Goal: Find specific page/section: Find specific page/section

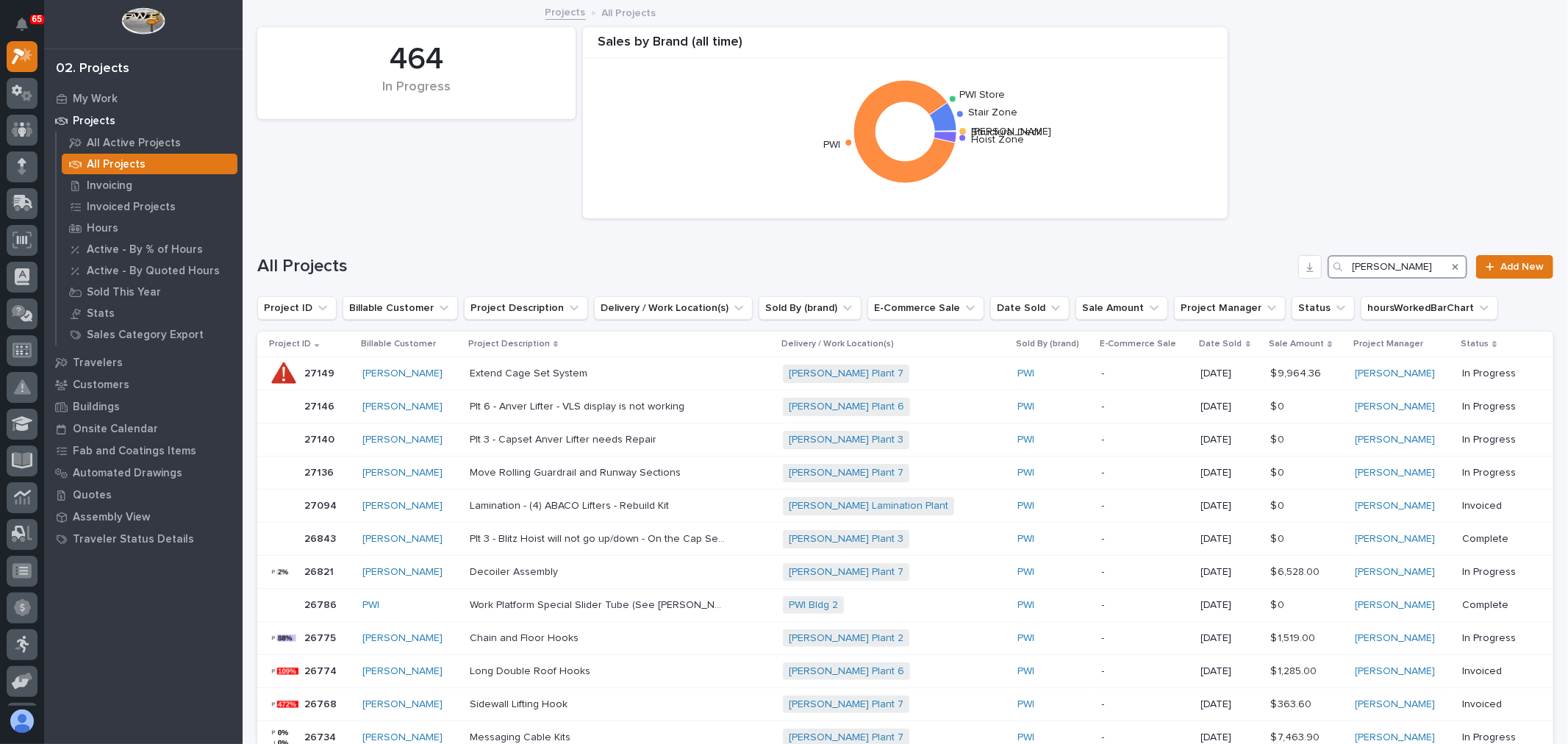
click at [1412, 268] on input "[PERSON_NAME]" at bounding box center [1397, 267] width 139 height 23
type input "B"
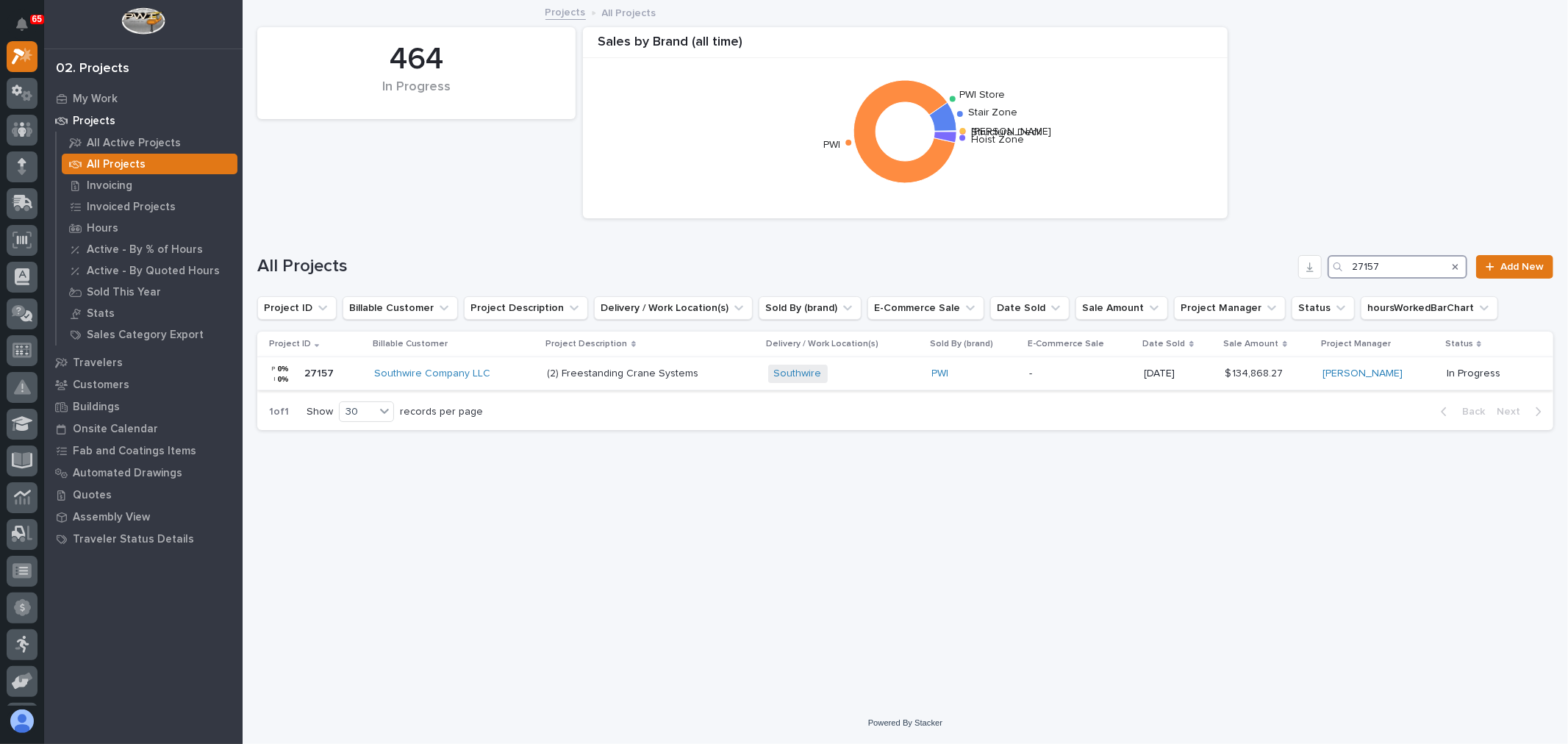
type input "27157"
click at [869, 375] on div "Southwire + 0" at bounding box center [844, 373] width 152 height 18
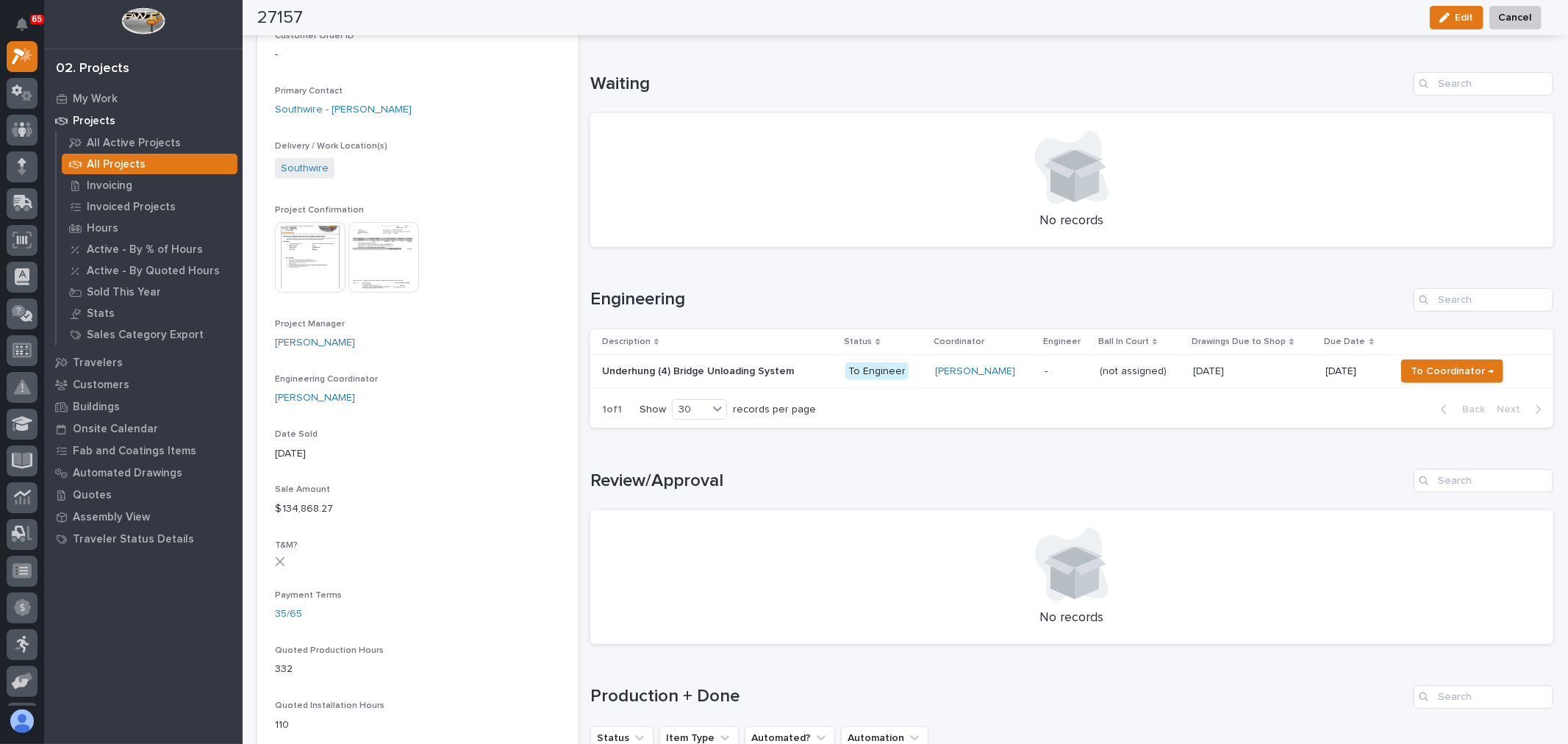
scroll to position [489, 0]
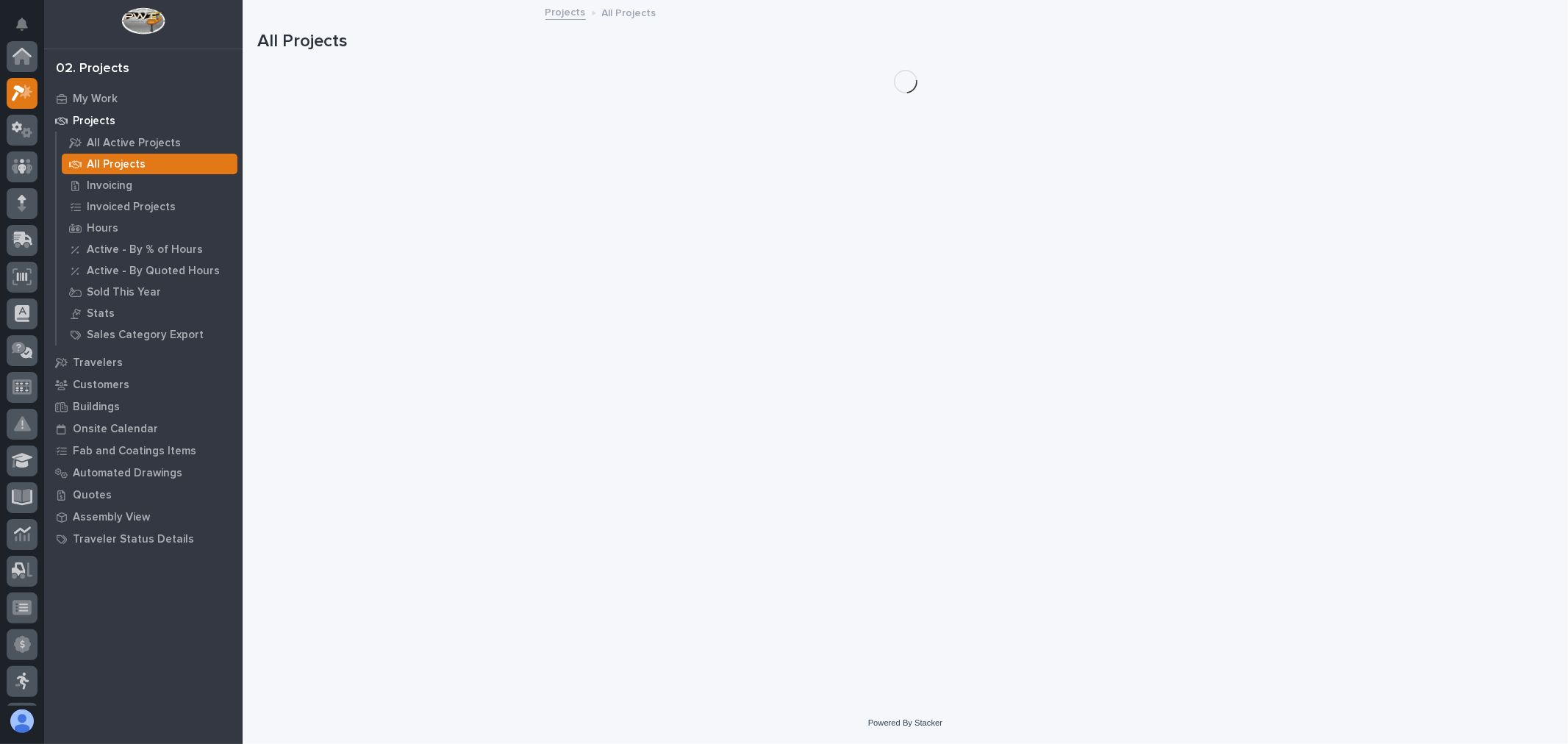
scroll to position [40, 0]
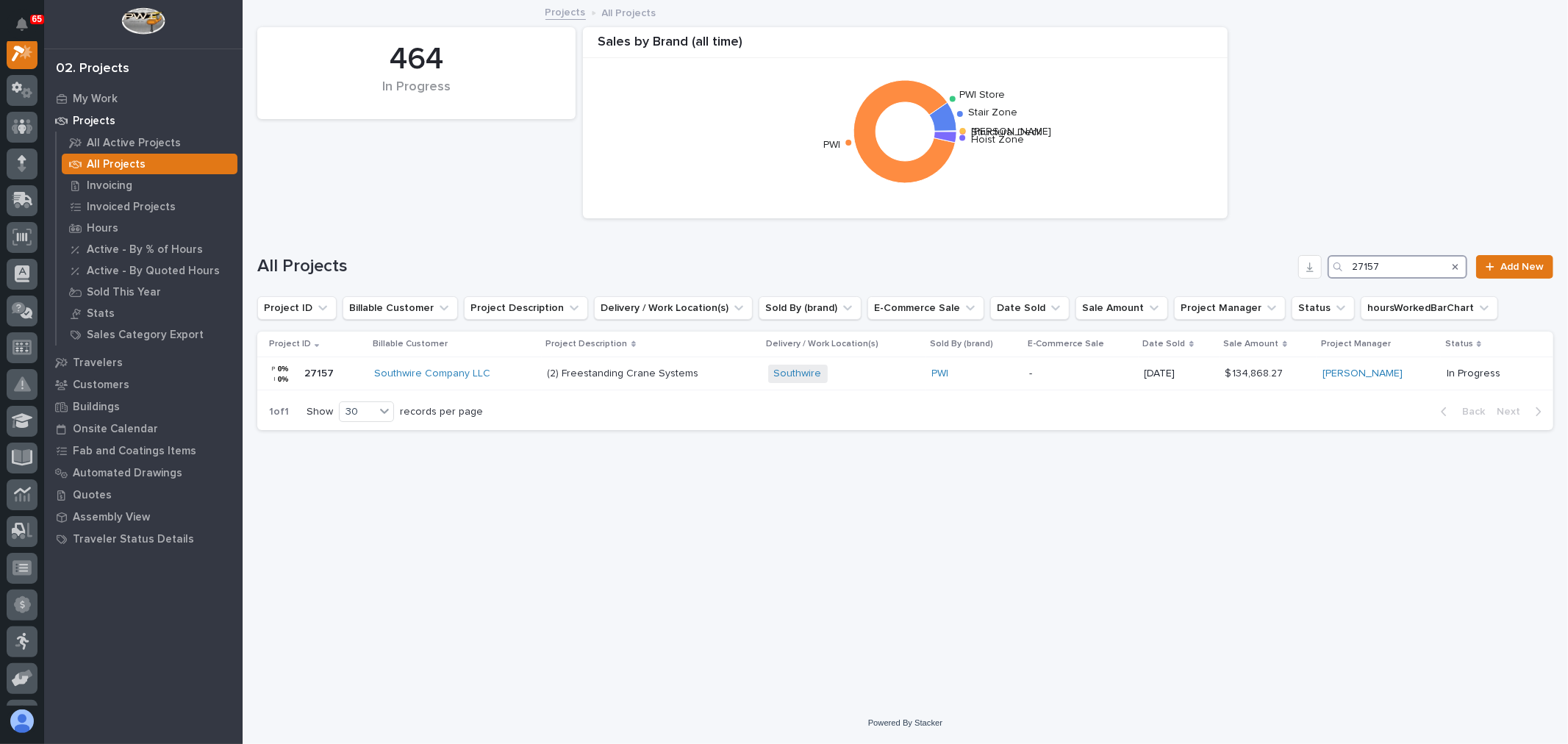
click at [1415, 265] on input "27157" at bounding box center [1397, 267] width 139 height 23
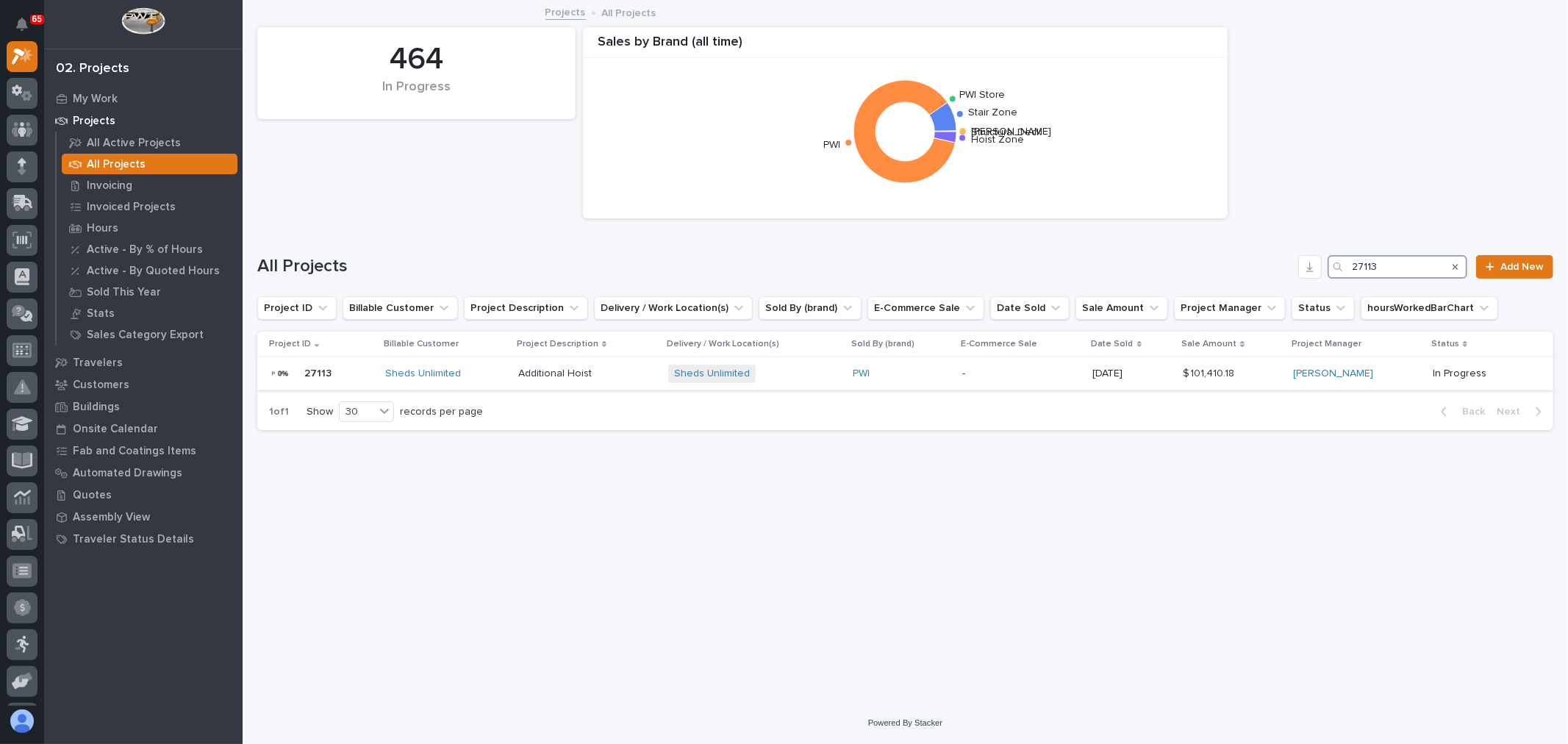
type input "27113"
click at [993, 369] on p "-" at bounding box center [1021, 374] width 118 height 12
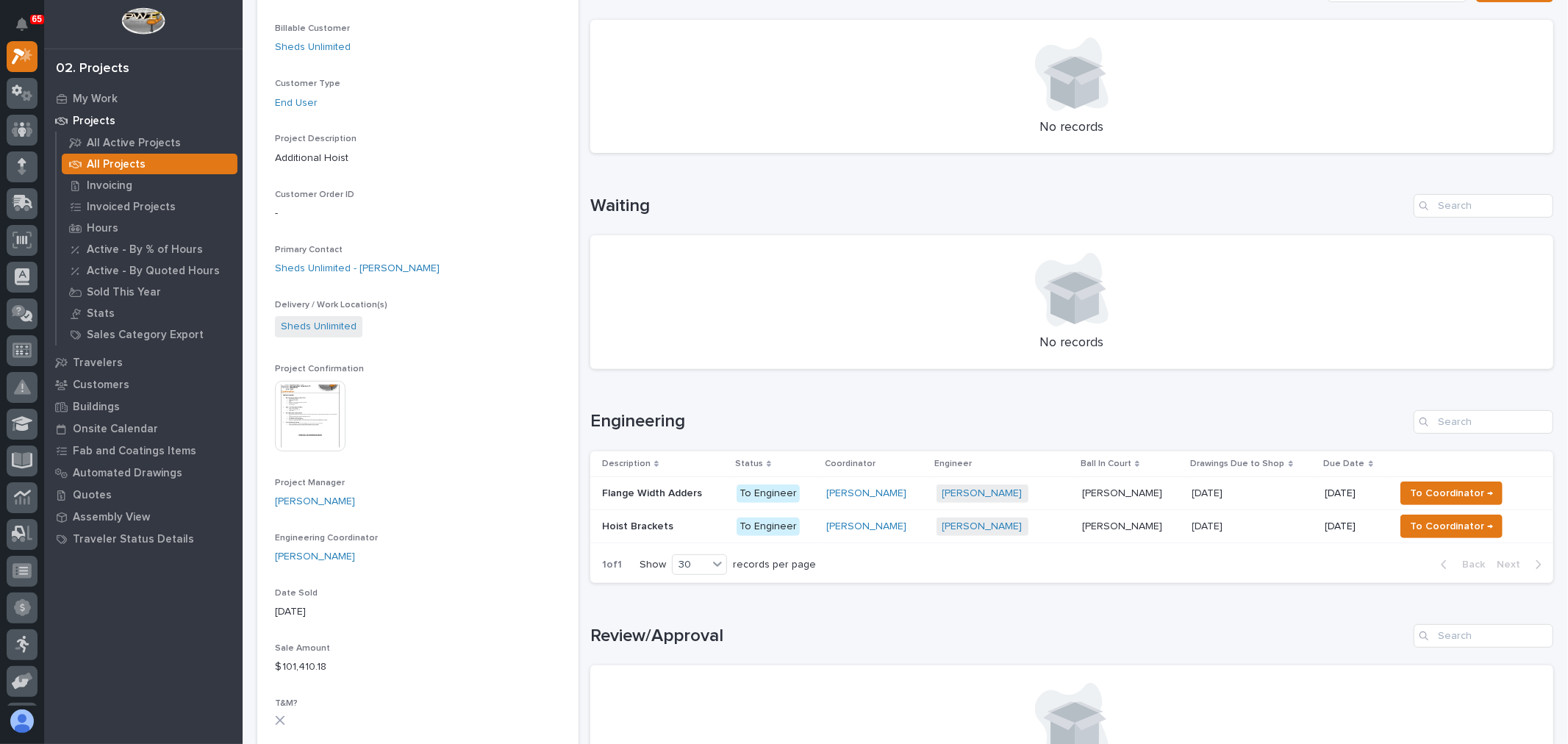
scroll to position [245, 0]
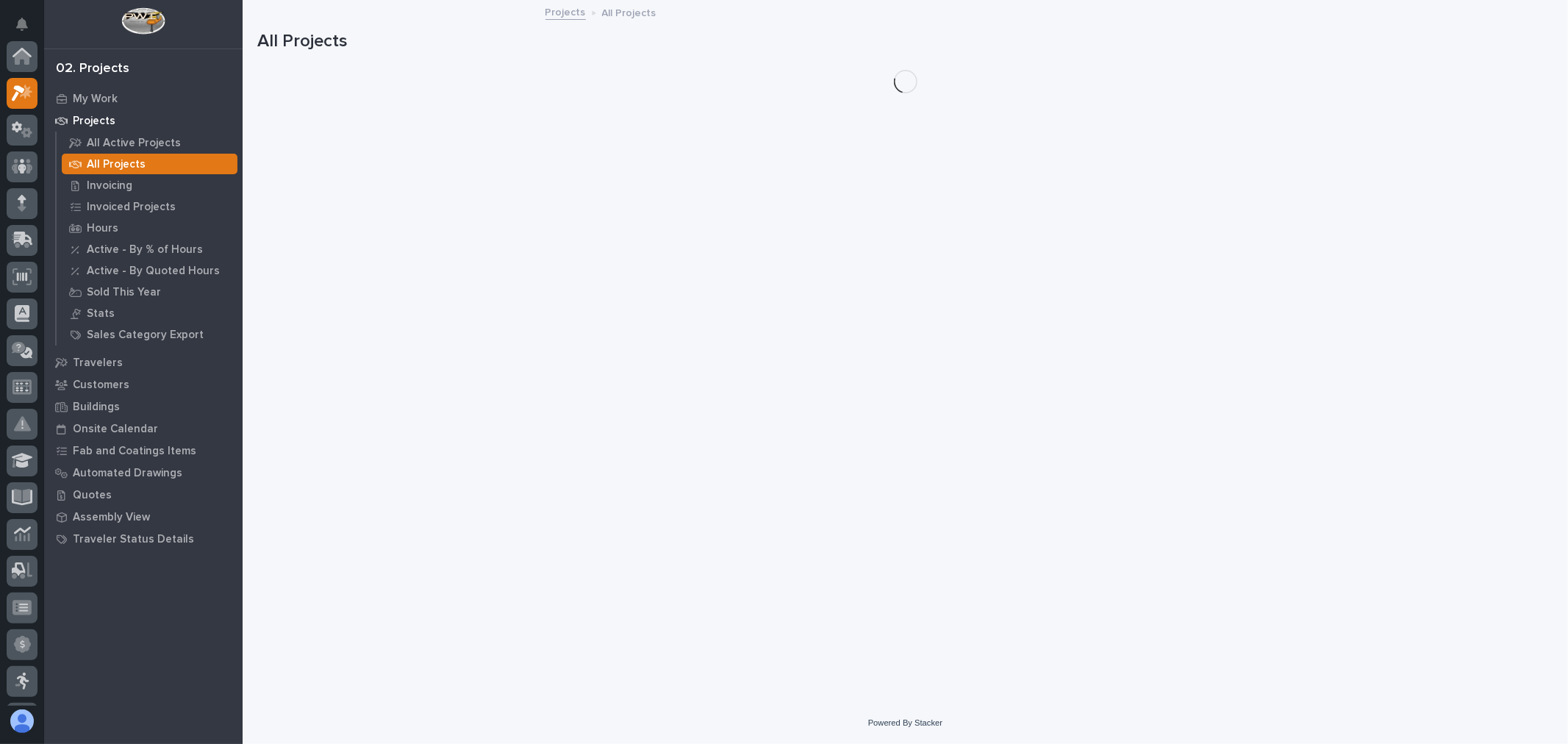
scroll to position [40, 0]
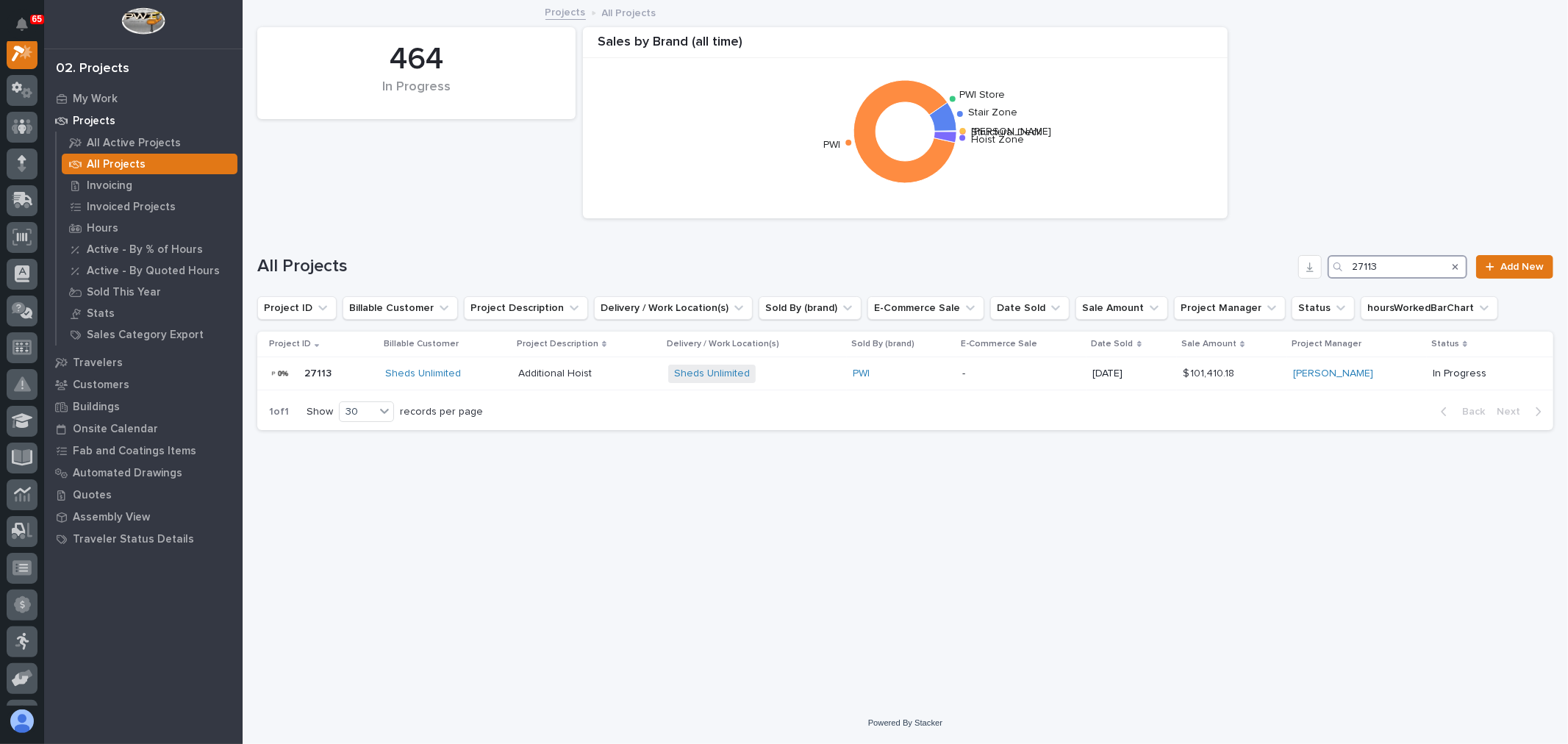
click at [1383, 260] on input "27113" at bounding box center [1397, 267] width 139 height 23
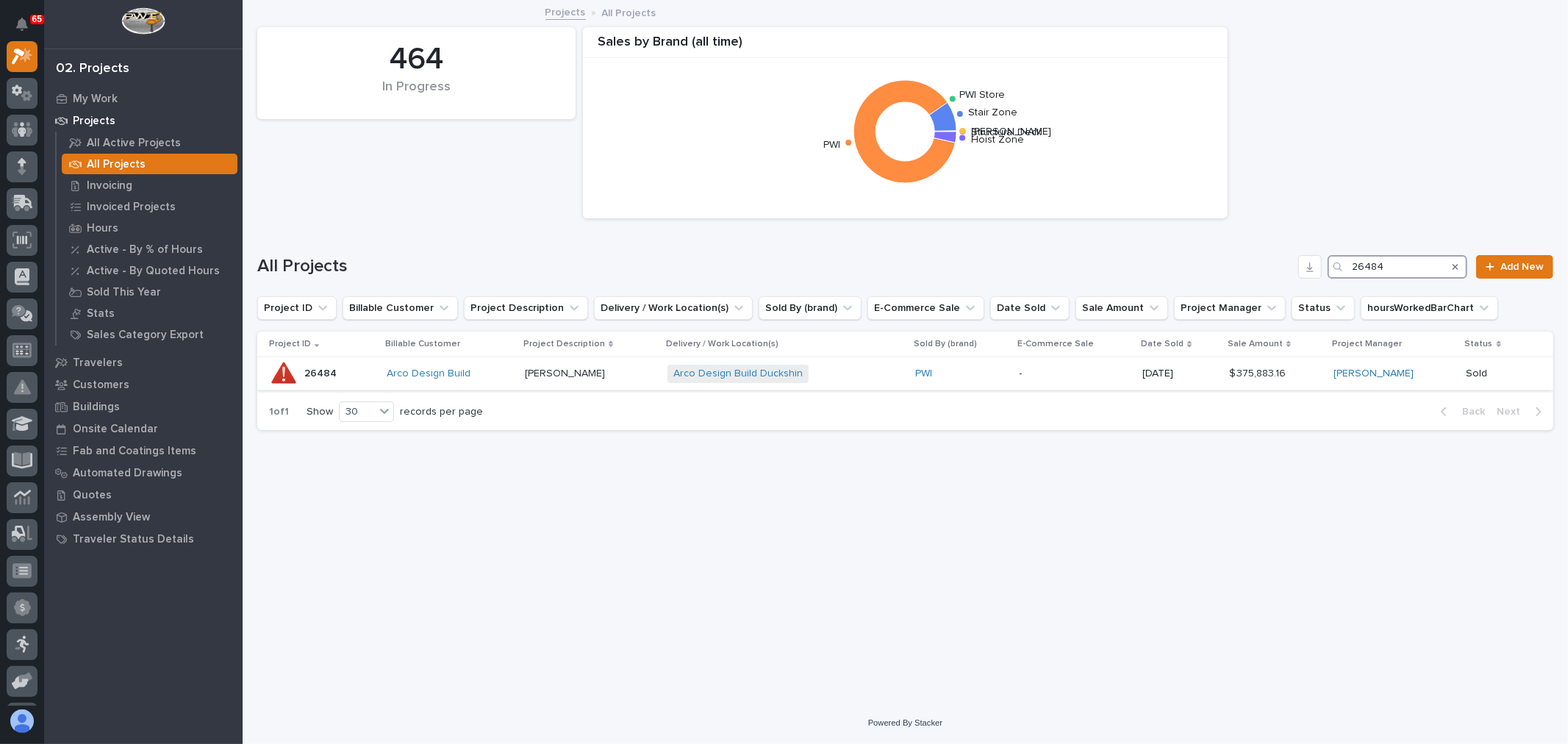
type input "26484"
click at [1061, 383] on div "-" at bounding box center [1075, 374] width 112 height 24
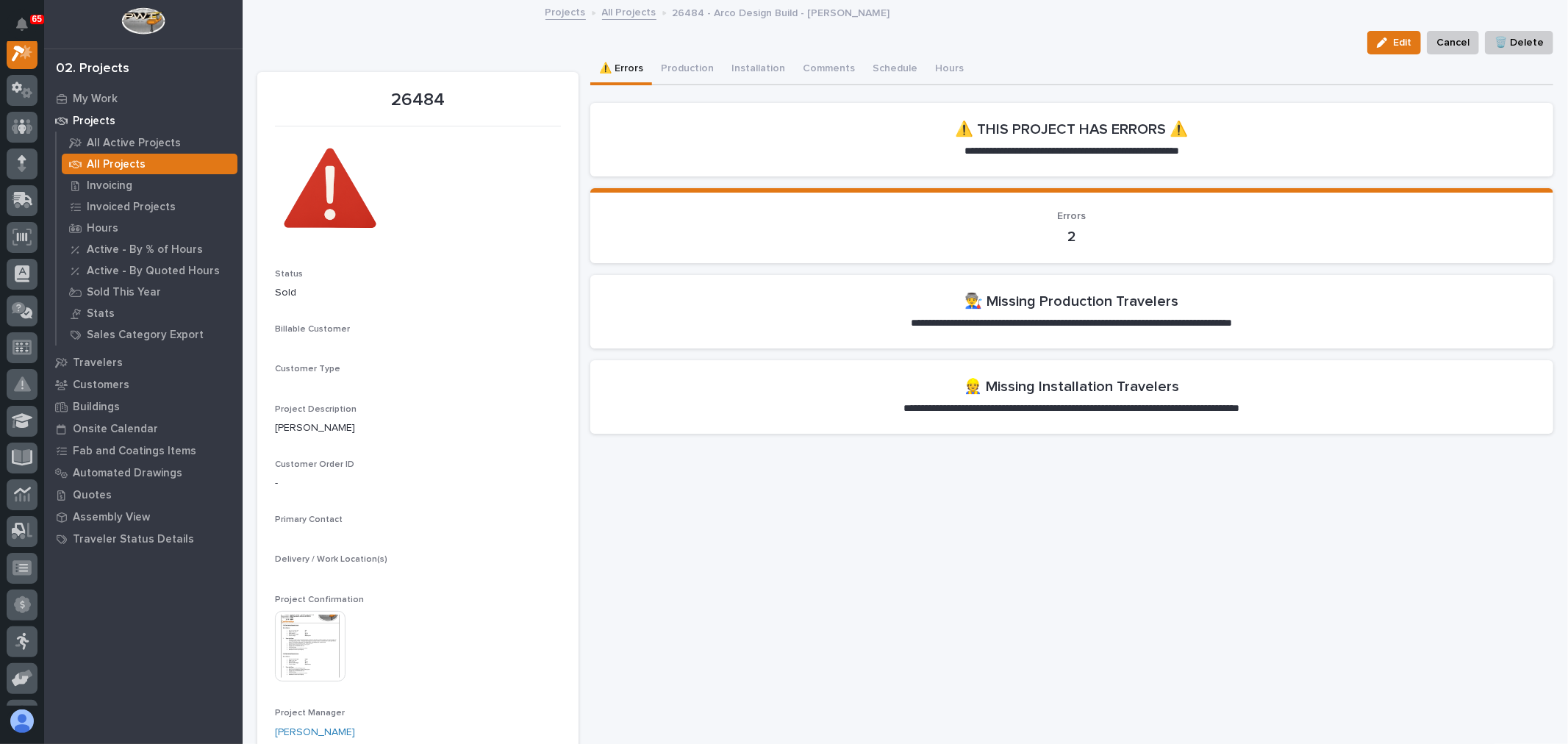
scroll to position [36, 0]
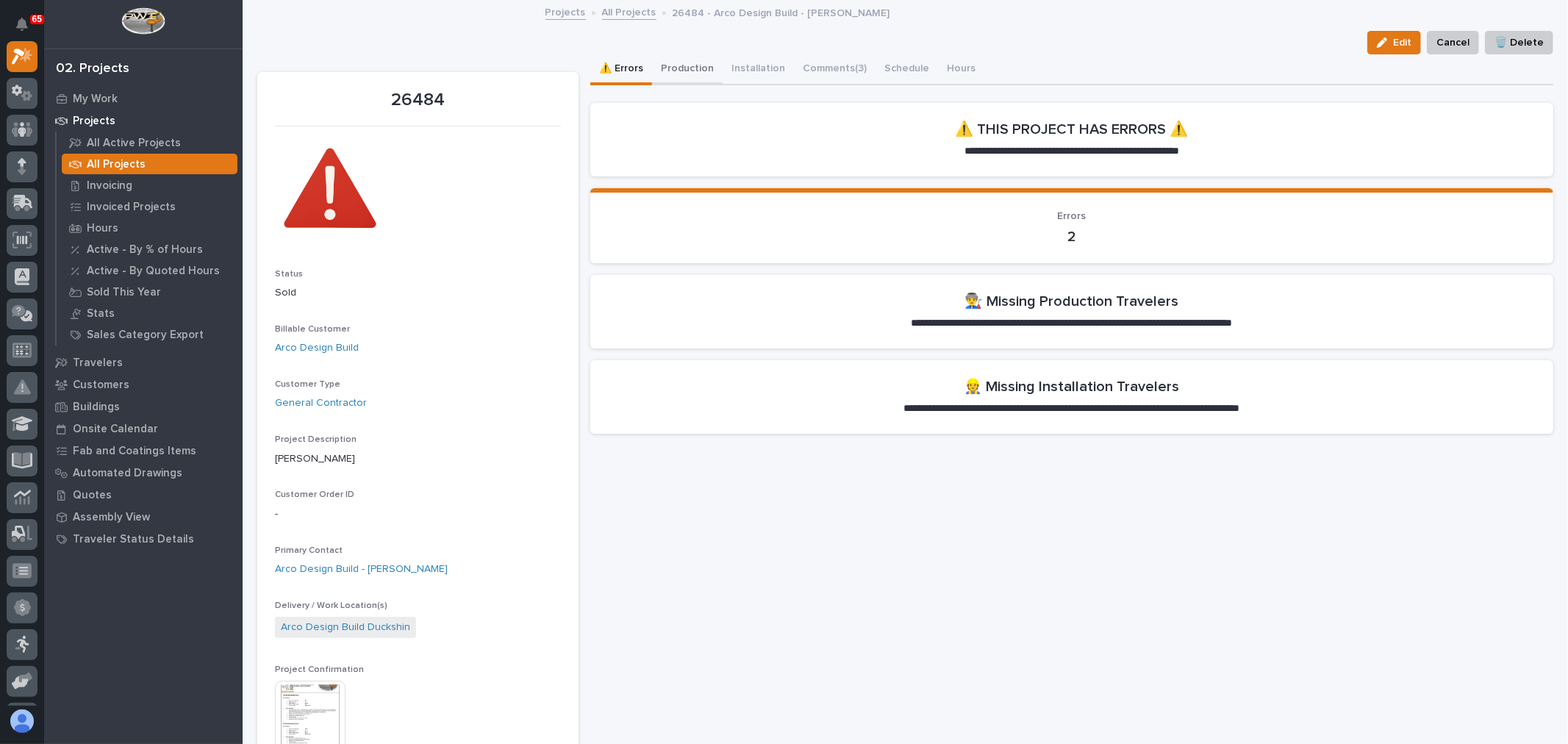
click at [671, 71] on button "Production" at bounding box center [687, 70] width 71 height 31
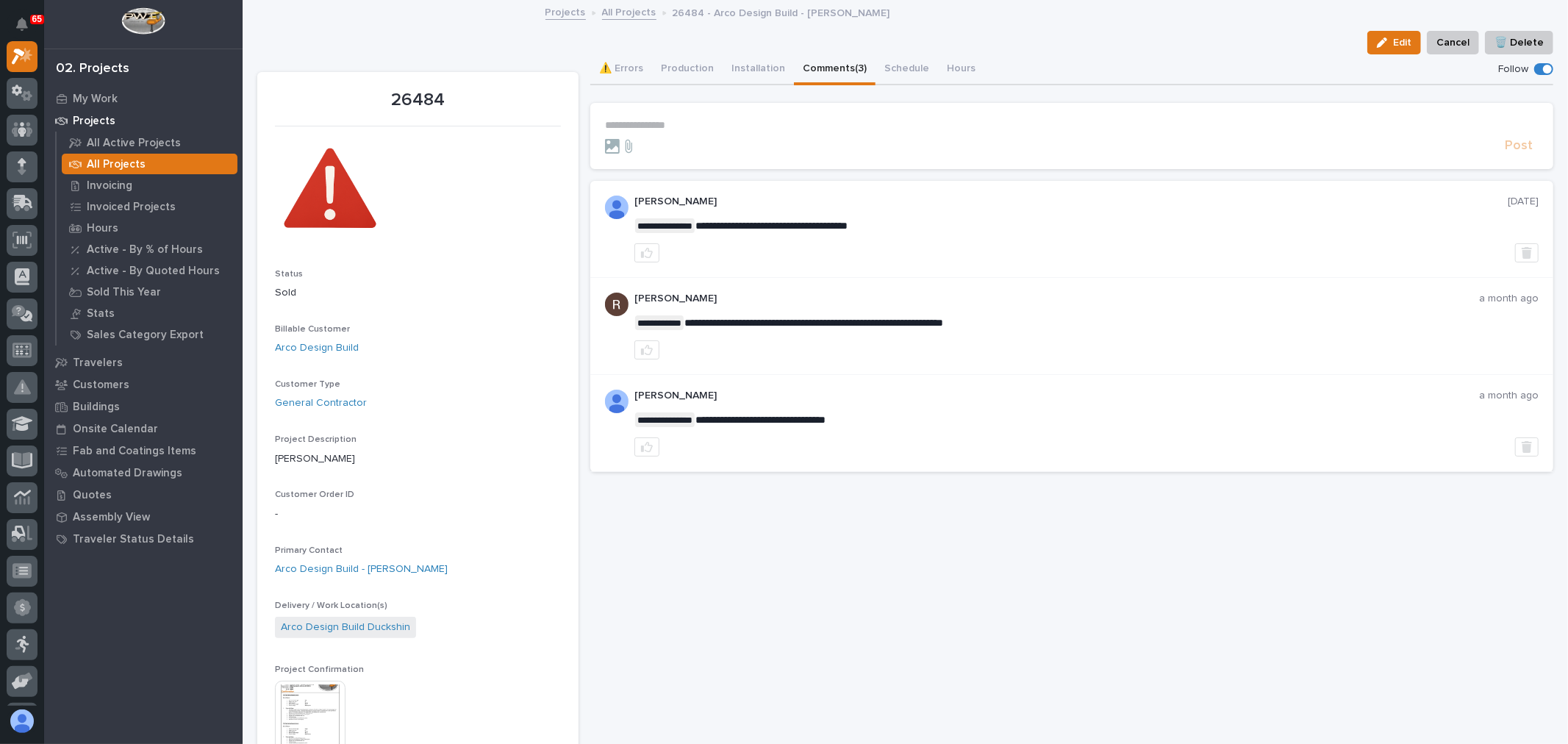
click at [825, 70] on button "Comments (3)" at bounding box center [835, 70] width 81 height 31
click at [636, 121] on p "**********" at bounding box center [1072, 126] width 933 height 12
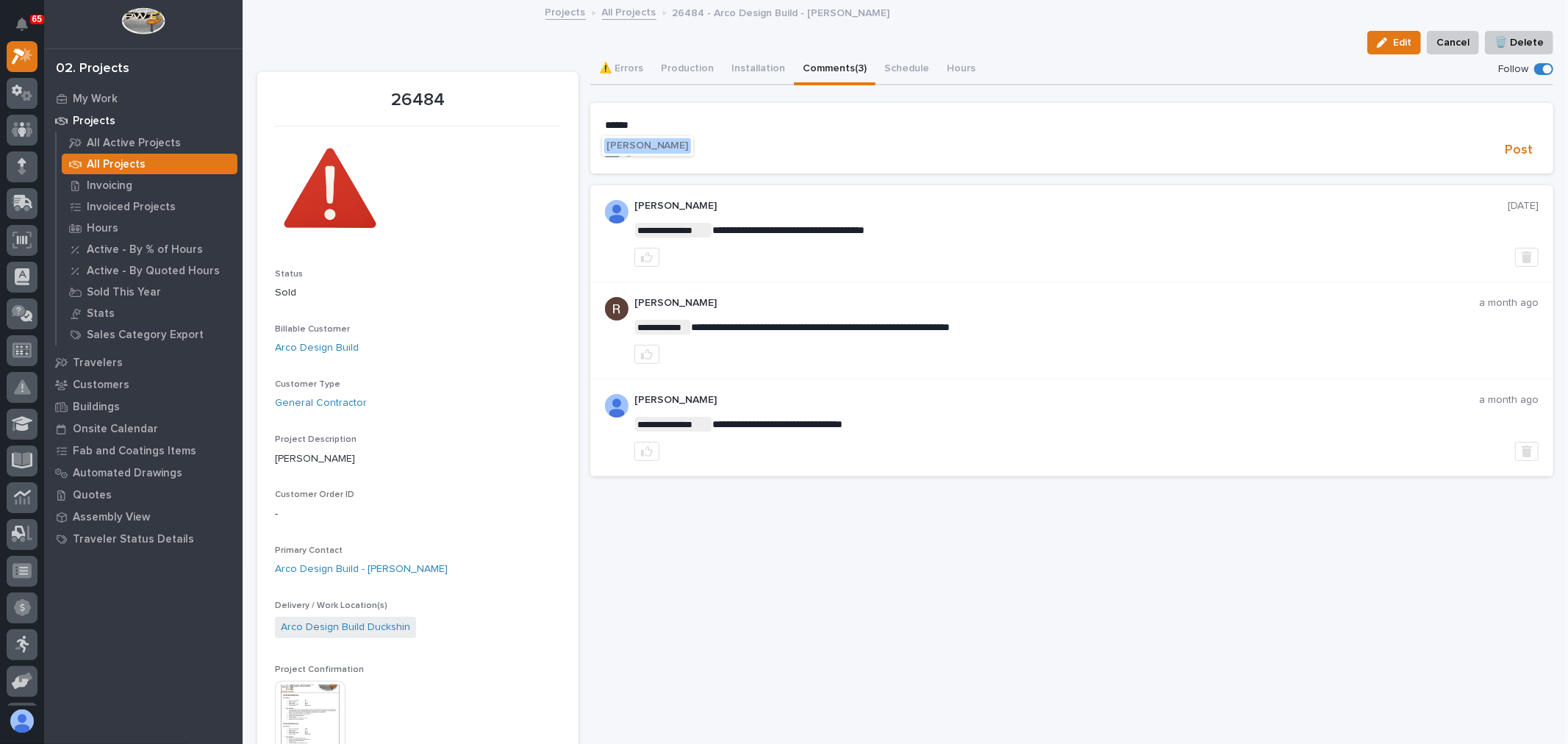
click at [667, 146] on span "[PERSON_NAME]" at bounding box center [647, 146] width 82 height 10
click at [699, 122] on p "**********" at bounding box center [1072, 126] width 933 height 15
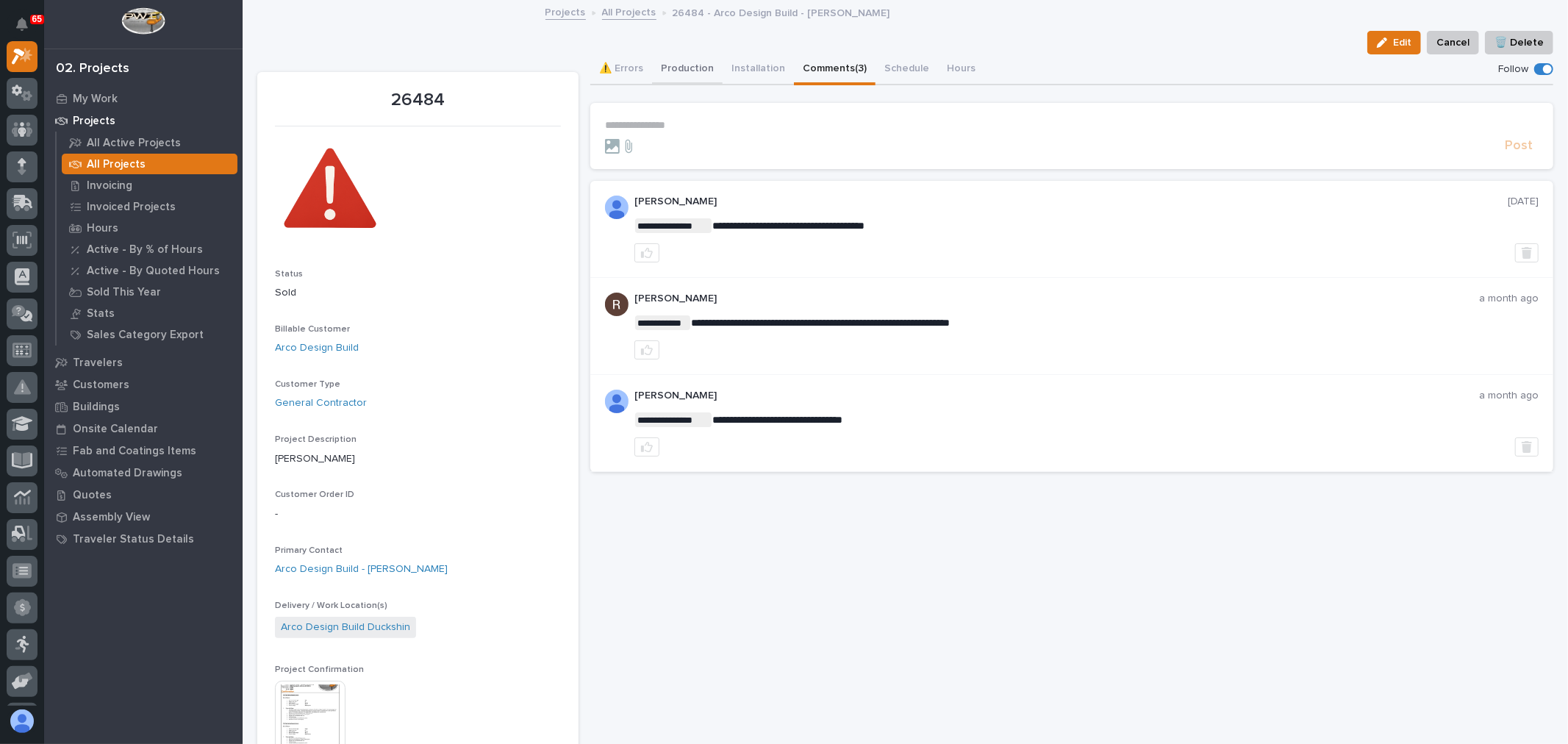
click at [670, 65] on button "Production" at bounding box center [687, 70] width 71 height 31
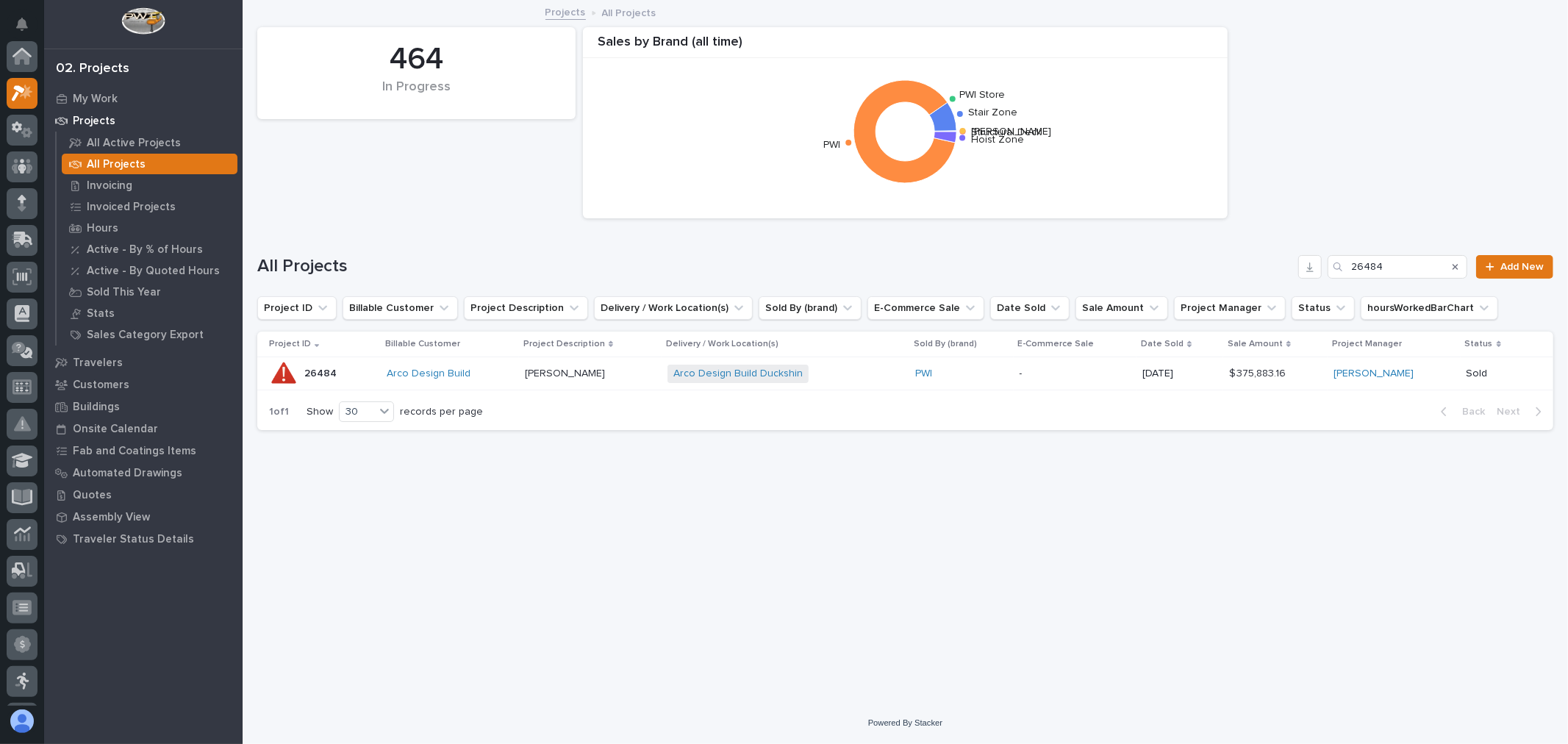
scroll to position [40, 0]
click at [1398, 265] on input "26484" at bounding box center [1397, 267] width 139 height 23
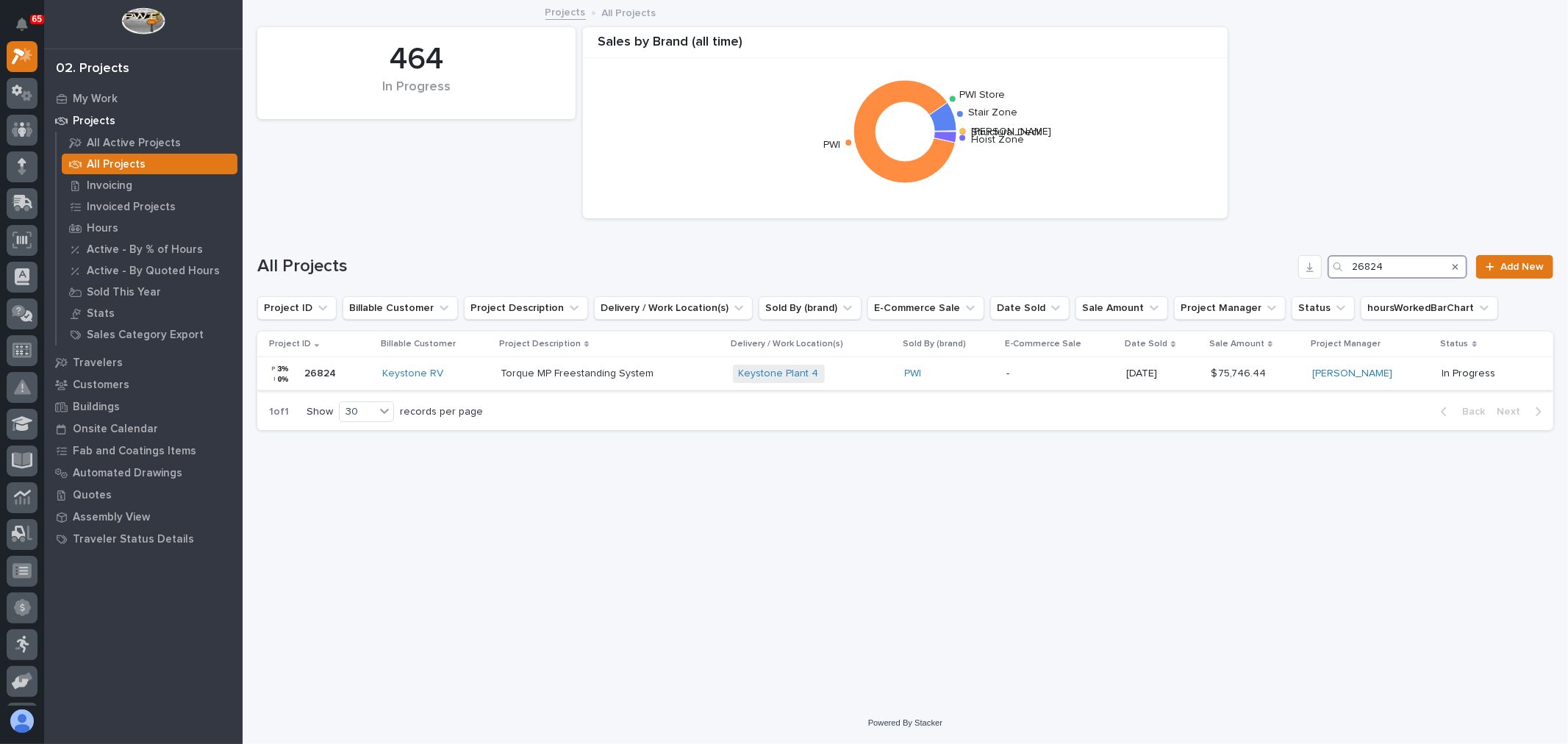
type input "26824"
click at [875, 381] on div "Keystone Plant 4 + 0" at bounding box center [812, 373] width 160 height 18
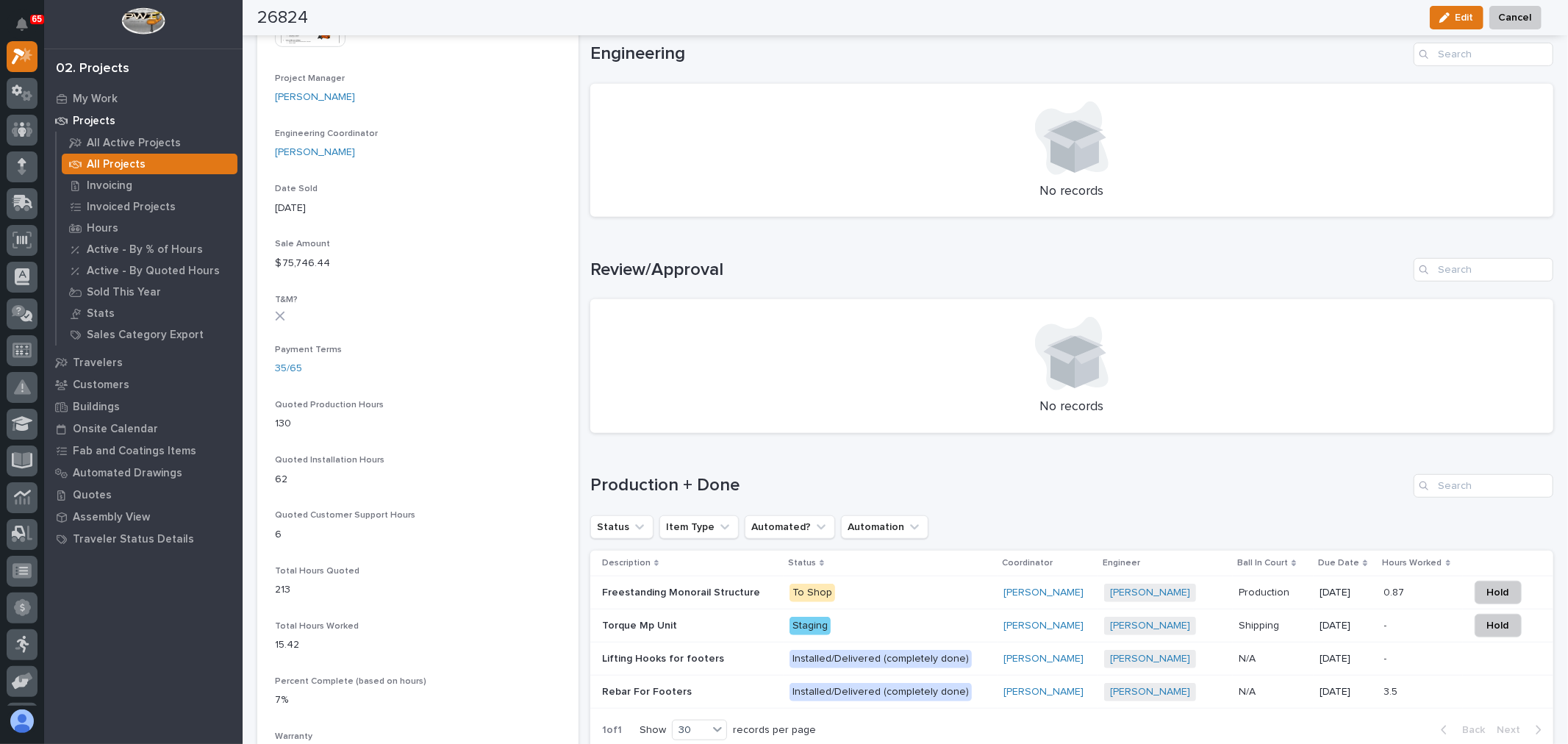
scroll to position [735, 0]
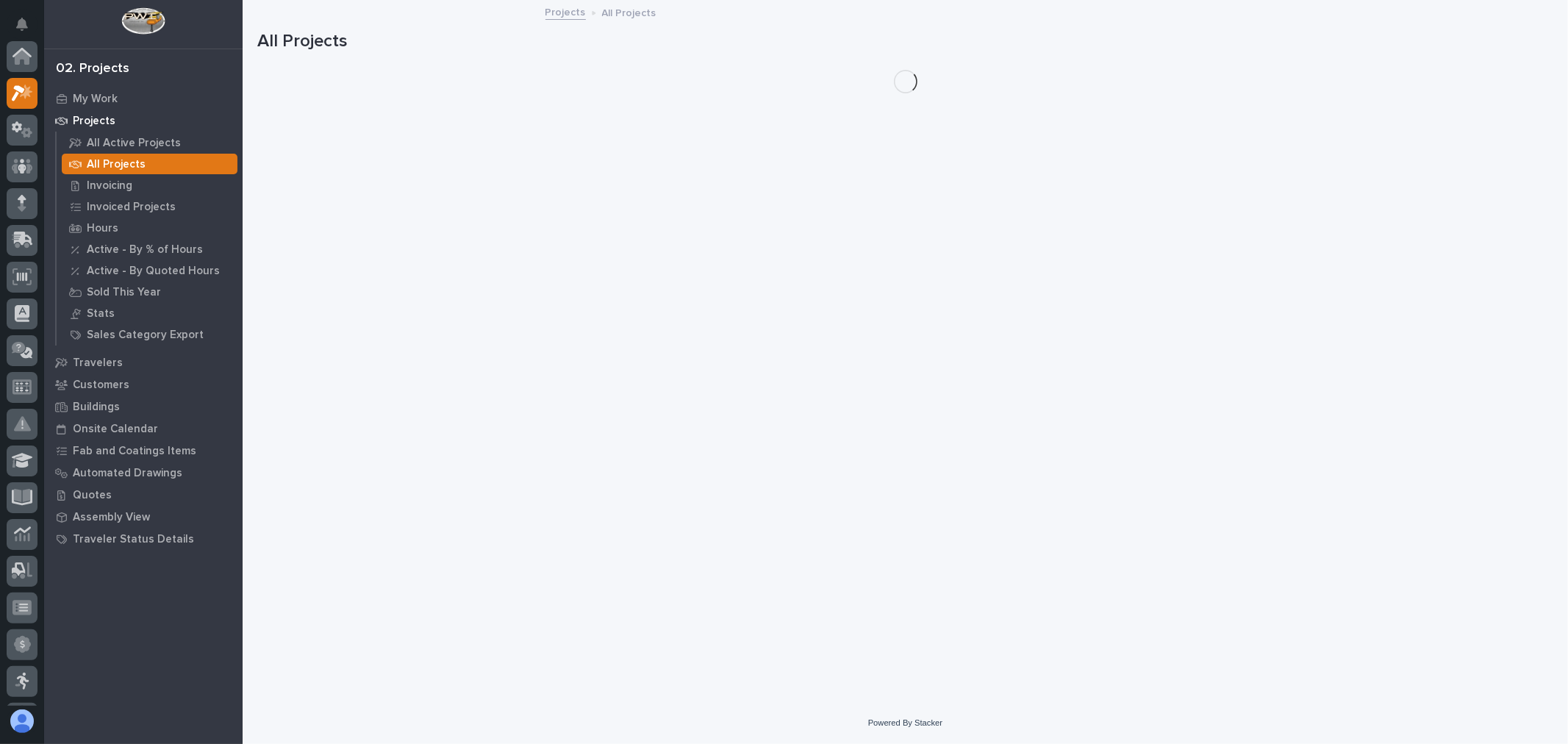
scroll to position [40, 0]
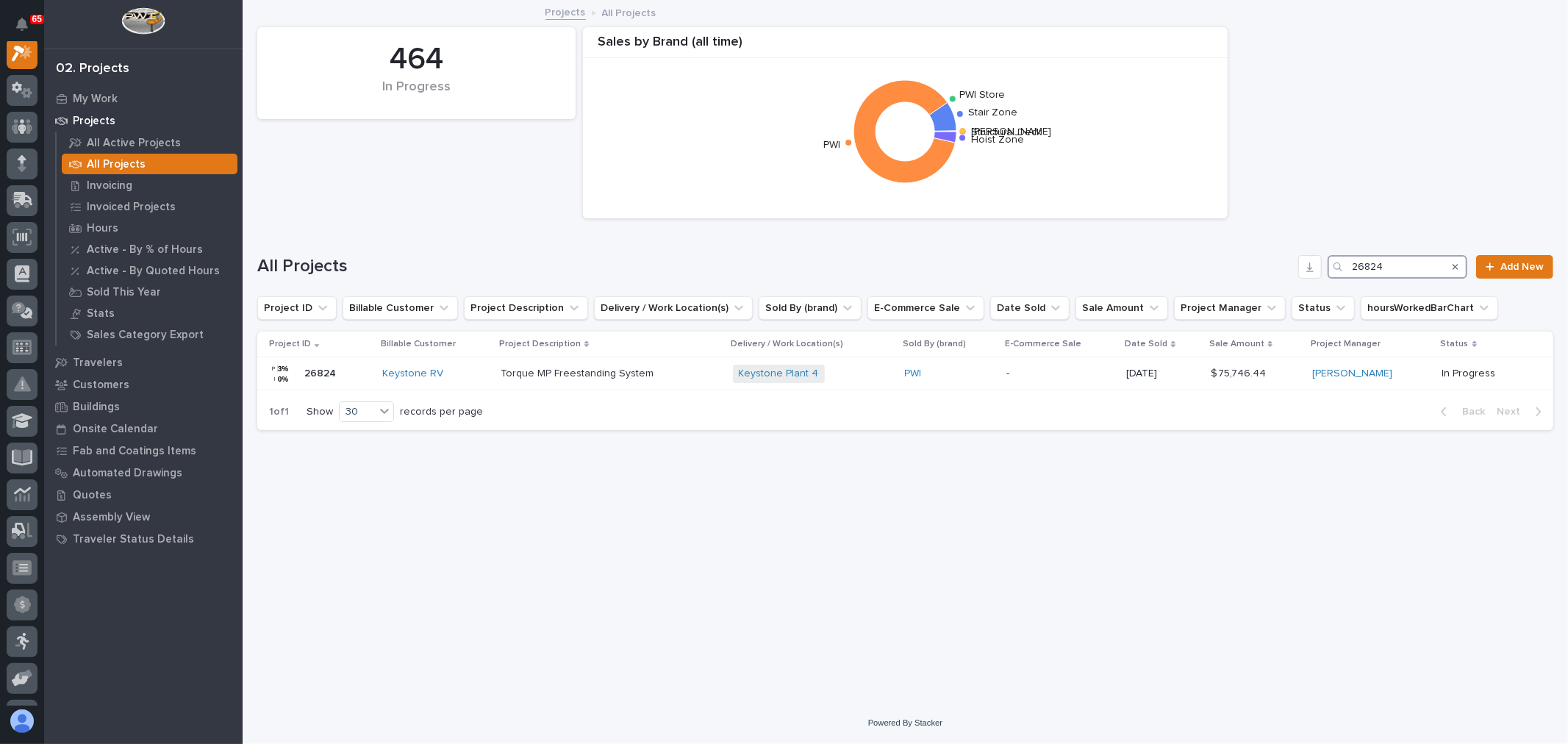
click at [1402, 266] on input "26824" at bounding box center [1397, 267] width 139 height 23
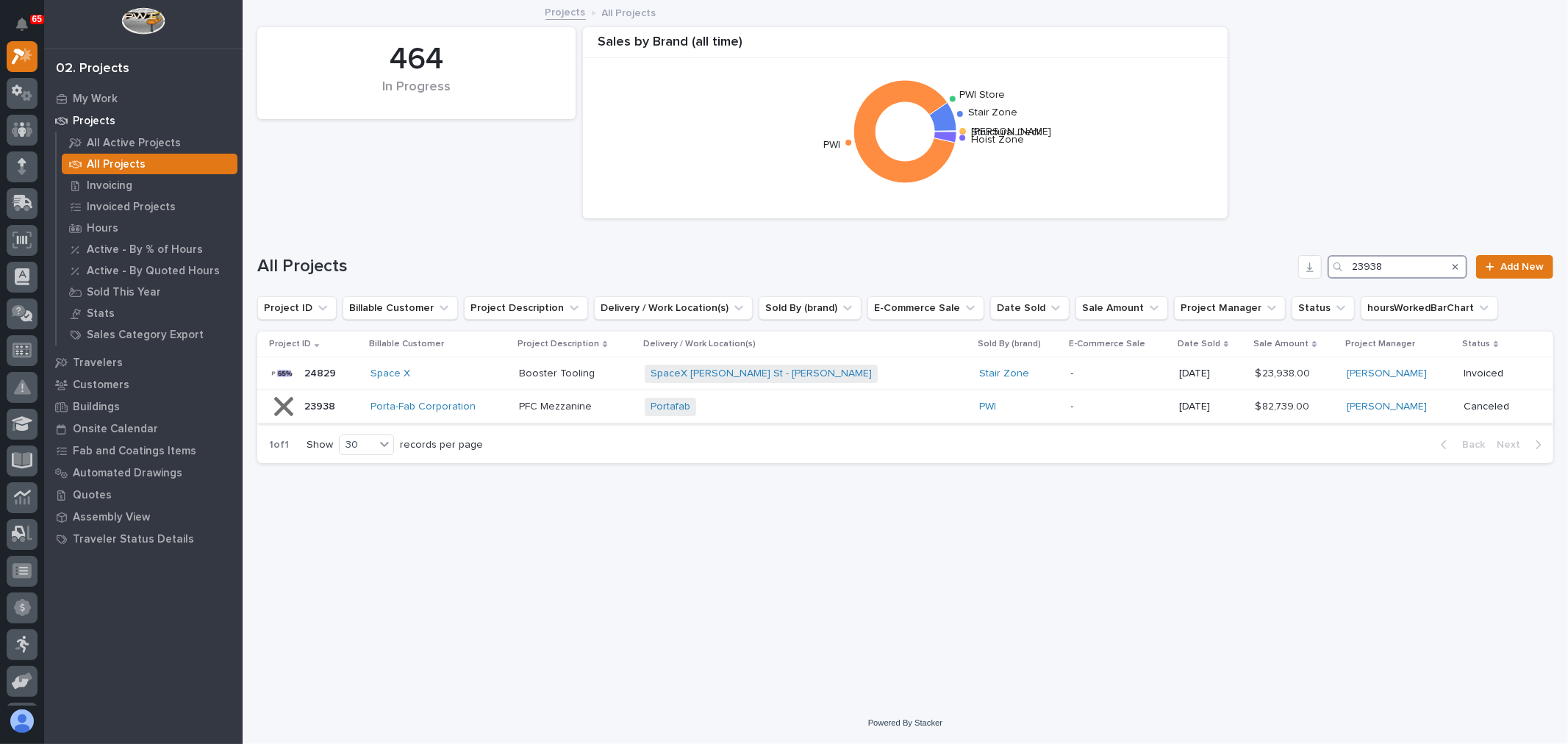
type input "23938"
click at [820, 407] on div "Portafab + 0" at bounding box center [773, 406] width 257 height 18
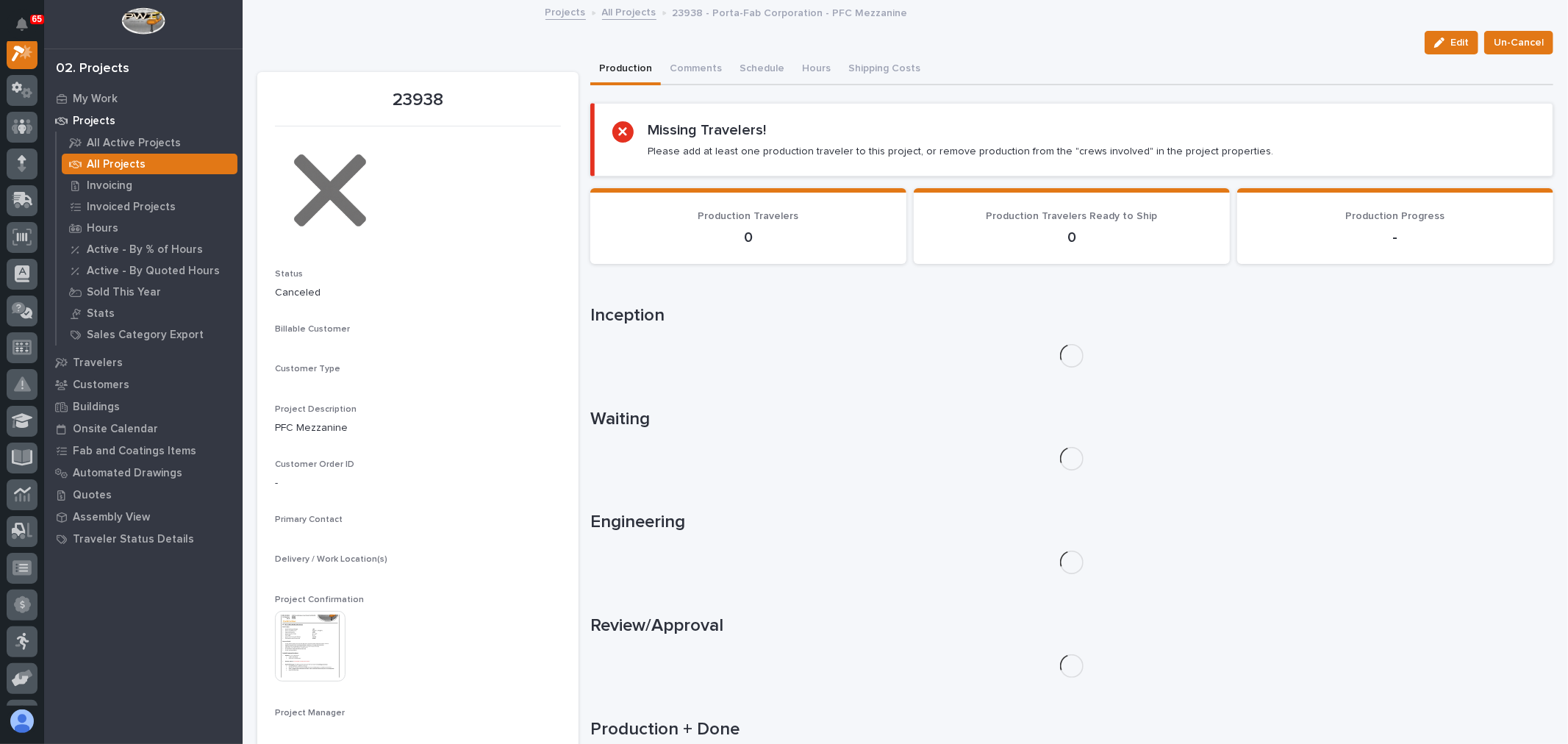
scroll to position [36, 0]
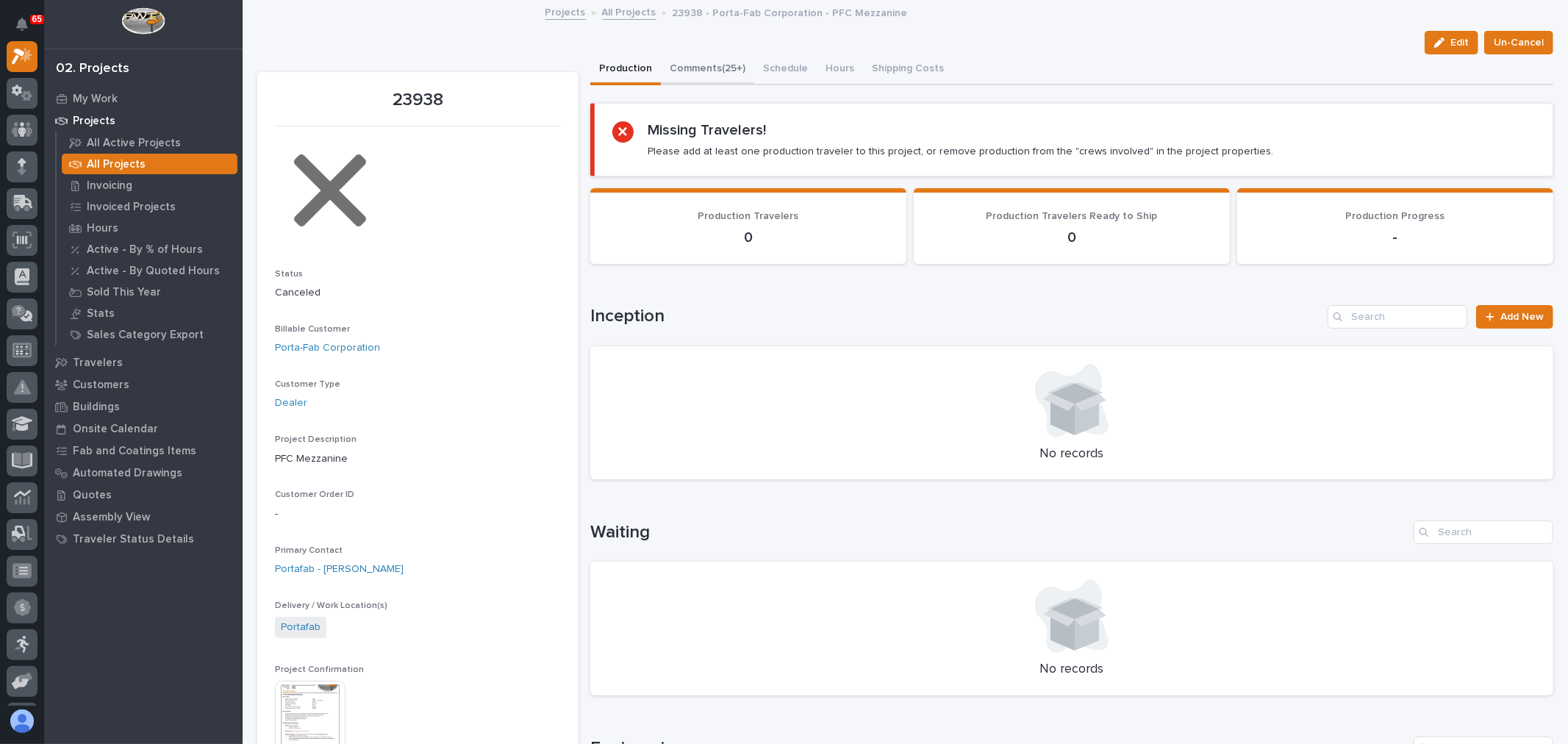
click at [704, 64] on button "Comments (25+)" at bounding box center [707, 70] width 94 height 31
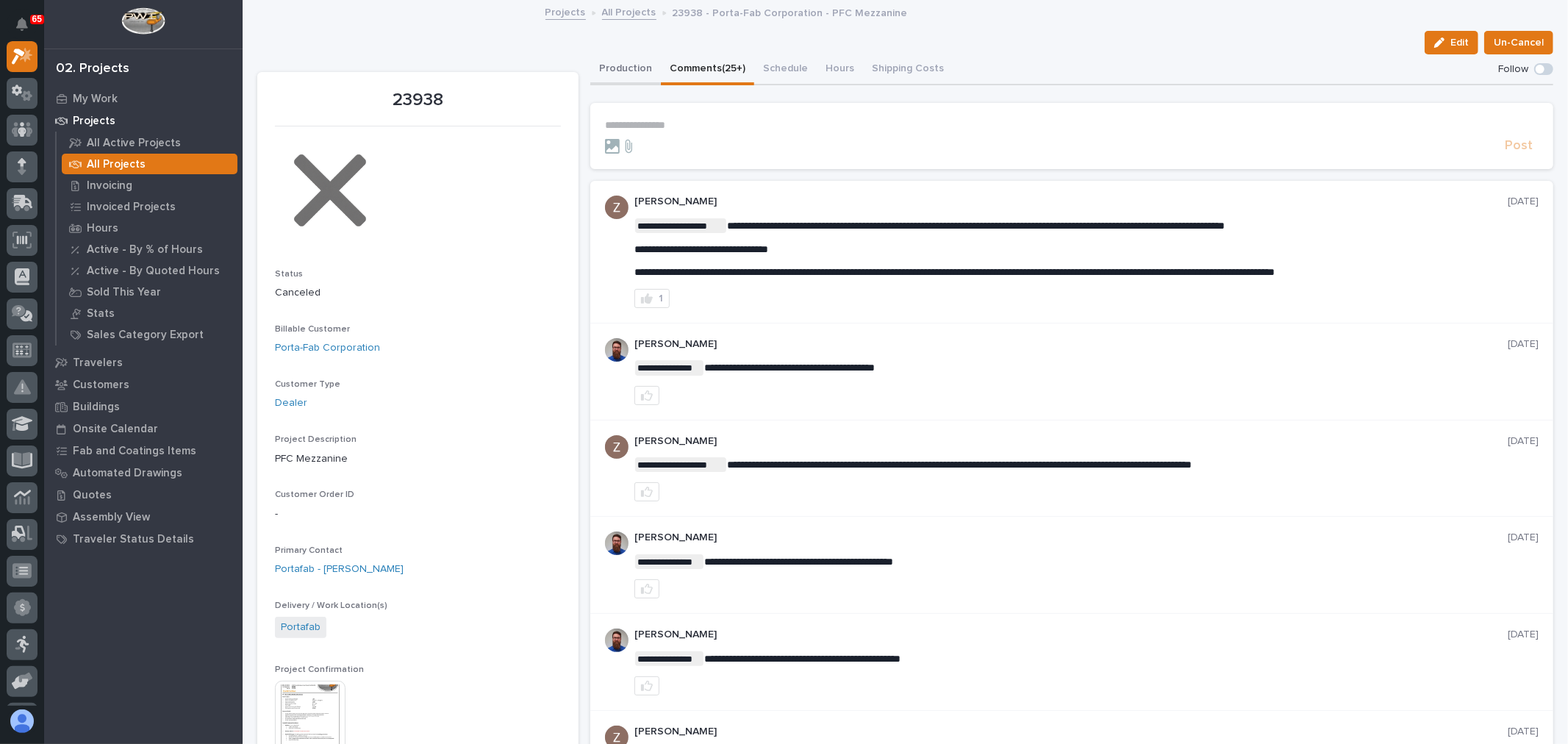
click at [610, 64] on button "Production" at bounding box center [626, 70] width 71 height 31
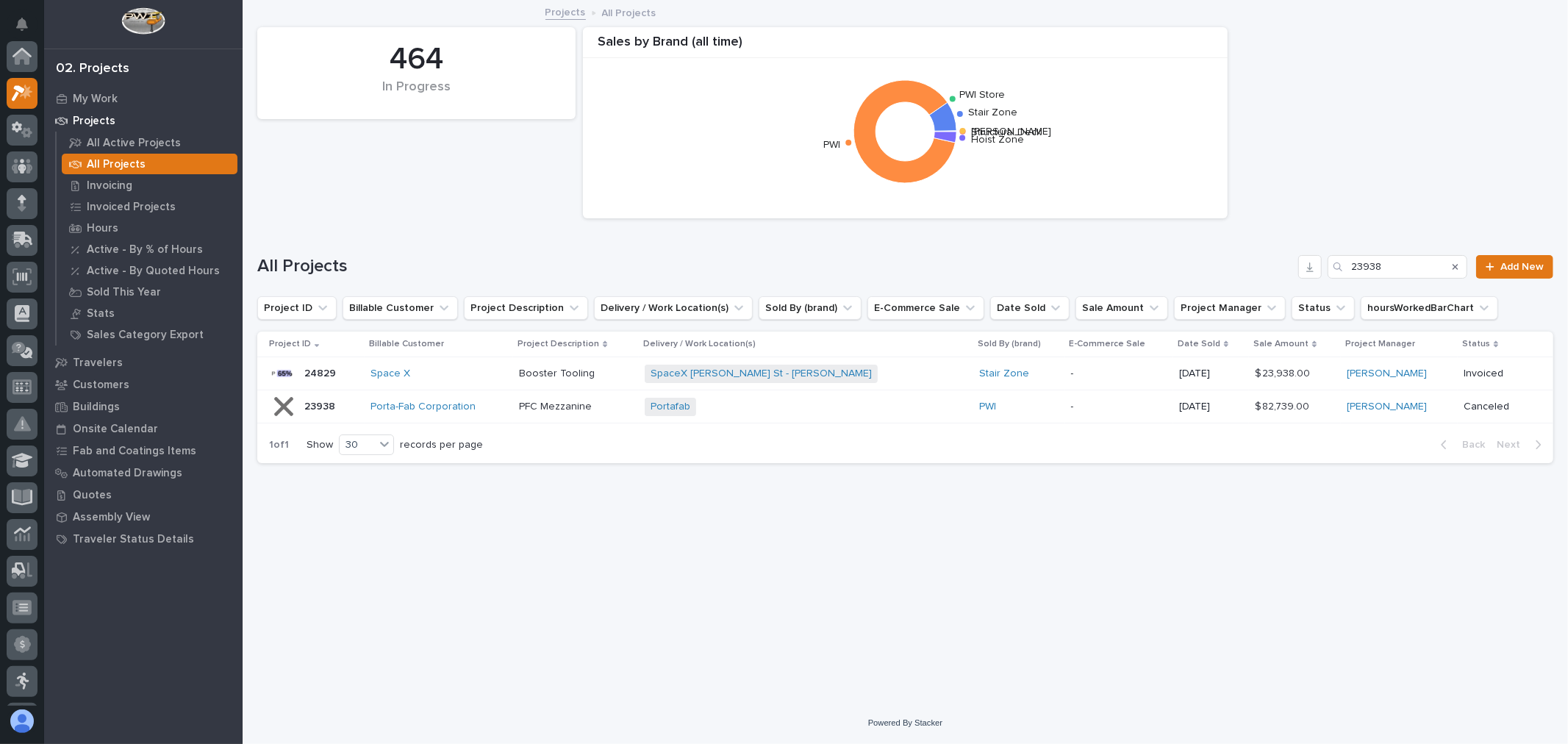
scroll to position [40, 0]
click at [1399, 260] on input "23938" at bounding box center [1397, 267] width 139 height 23
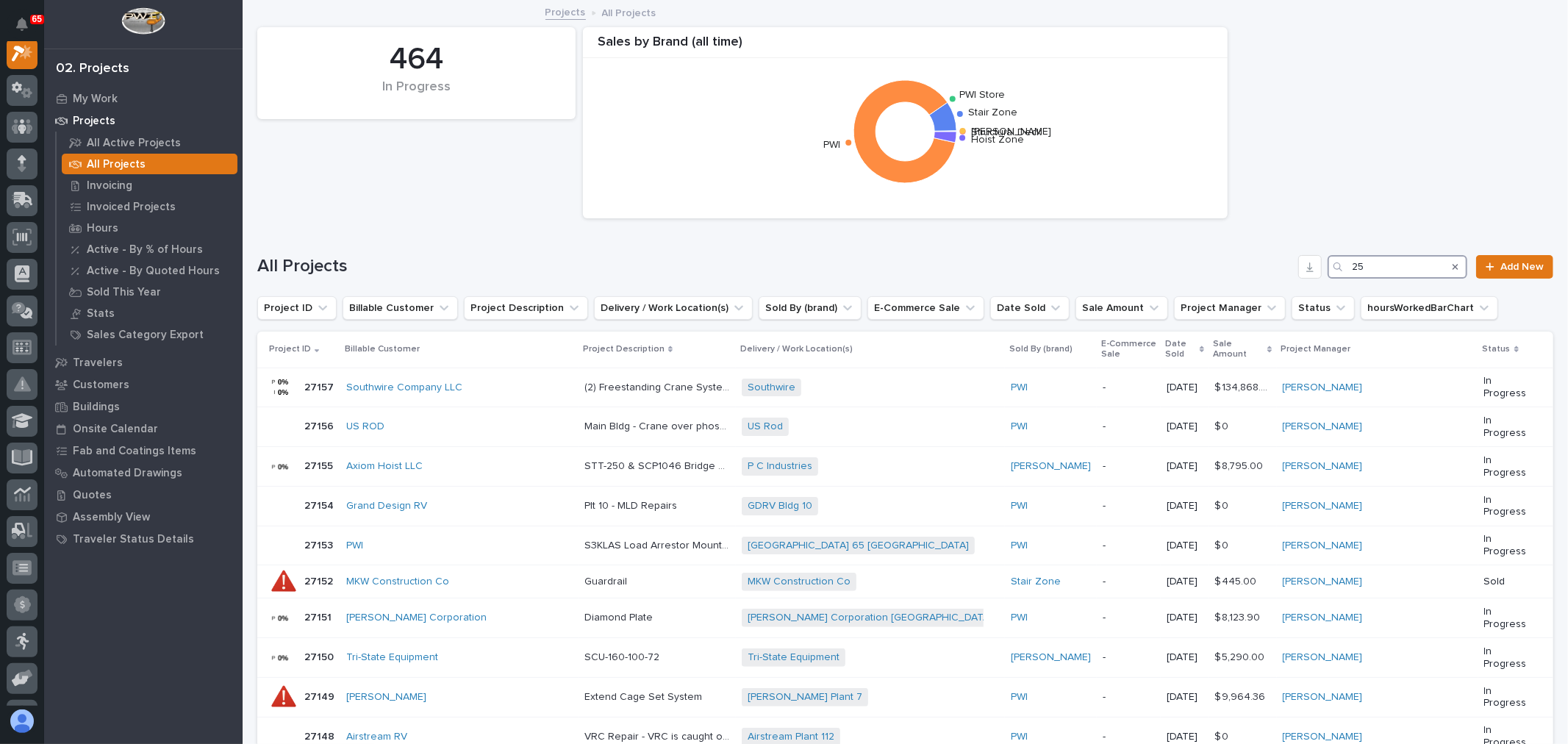
scroll to position [36, 0]
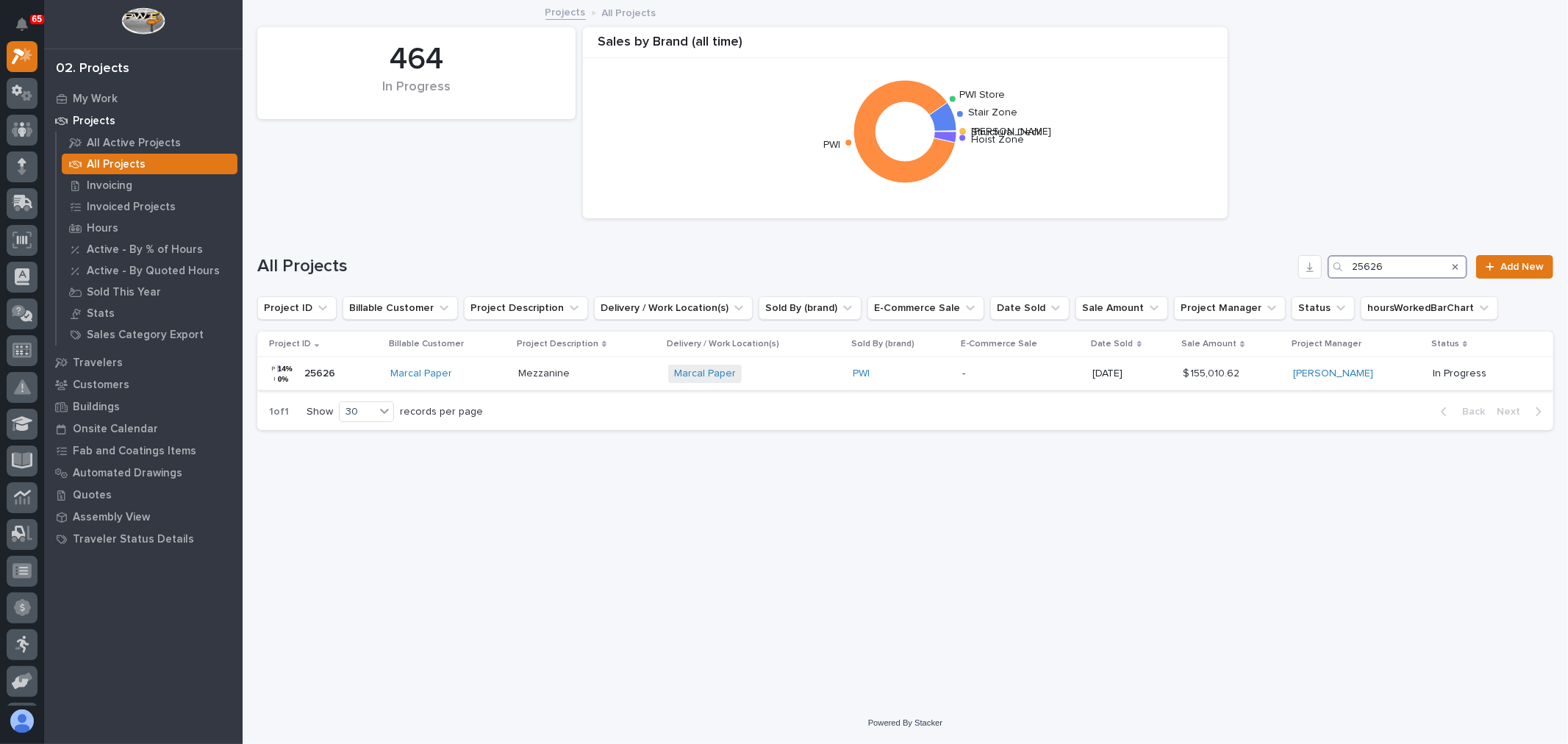
type input "25626"
click at [803, 382] on div "Marcal Paper + 0" at bounding box center [755, 373] width 173 height 18
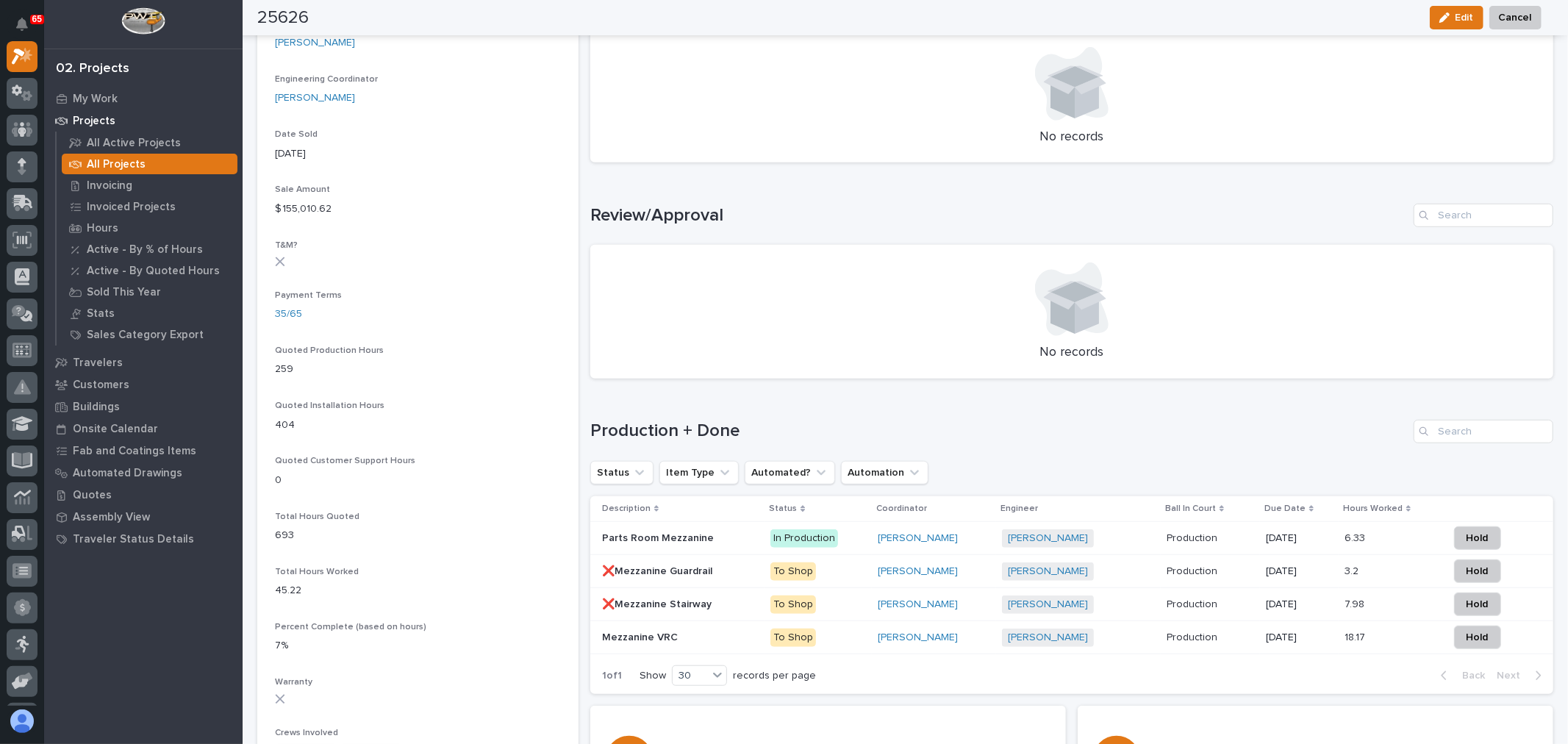
scroll to position [817, 0]
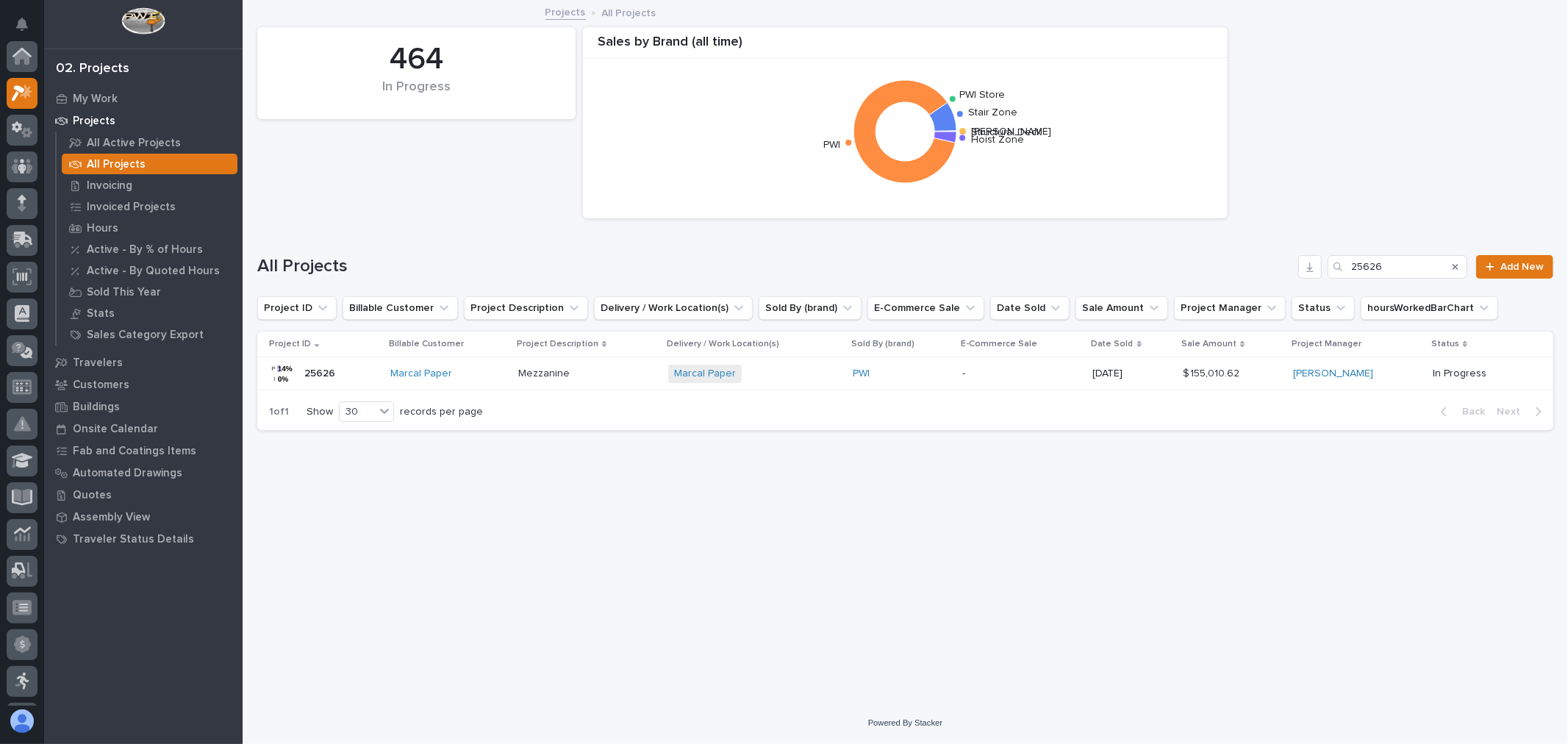
scroll to position [40, 0]
click at [1434, 263] on input "25626" at bounding box center [1397, 267] width 139 height 23
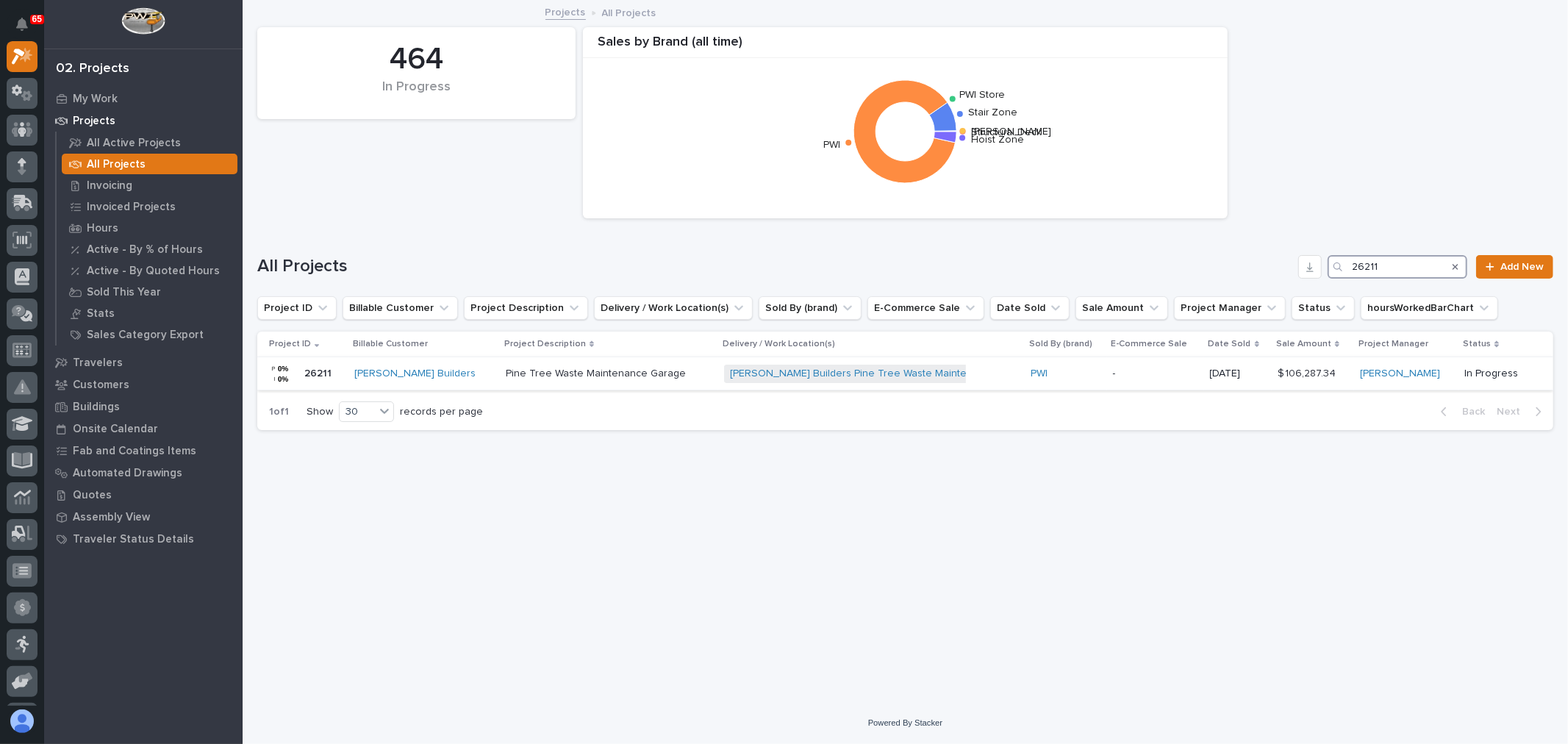
type input "26211"
click at [966, 372] on div "[PERSON_NAME] Builders Pine Tree Waste Maintenance Garage + 0" at bounding box center [871, 373] width 294 height 30
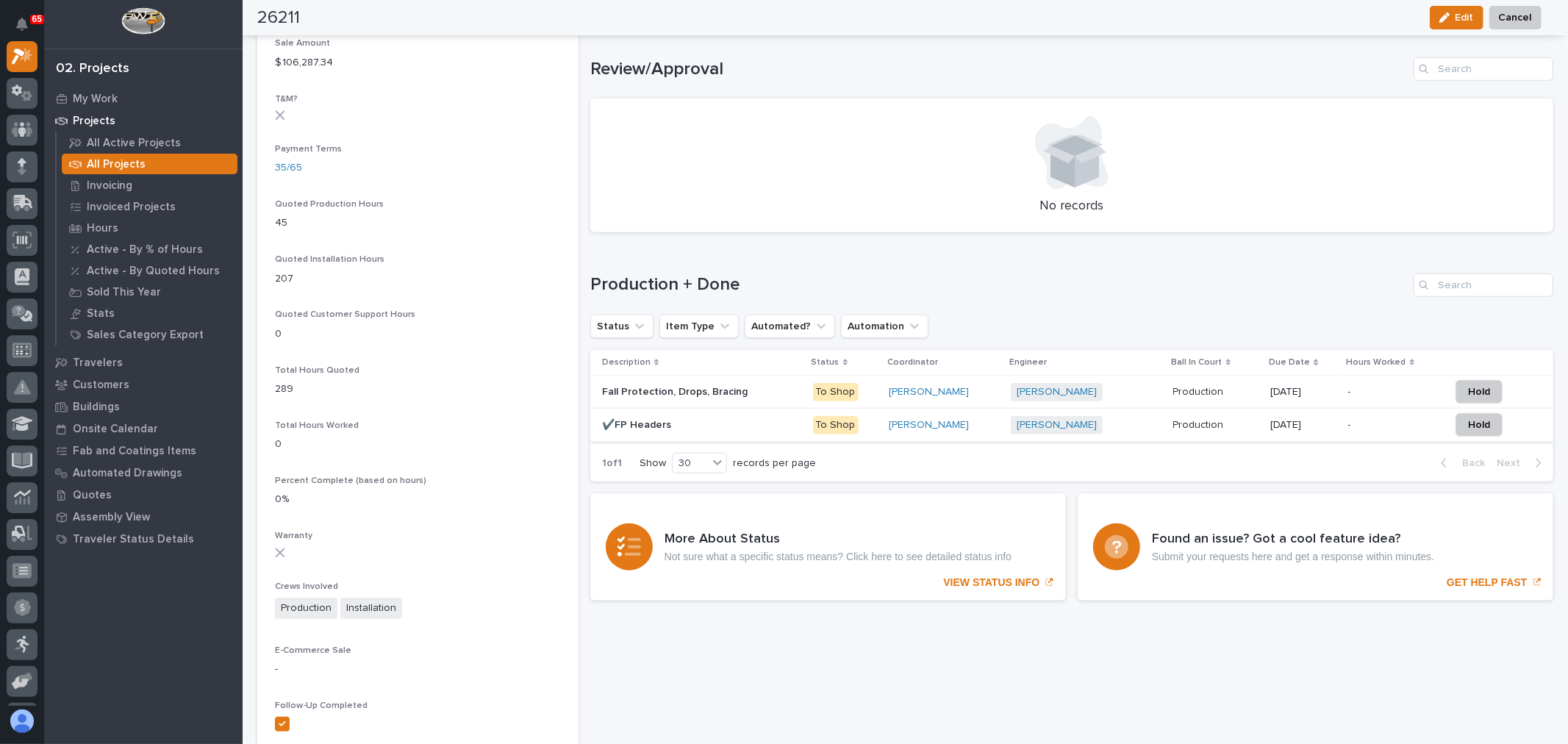
scroll to position [898, 0]
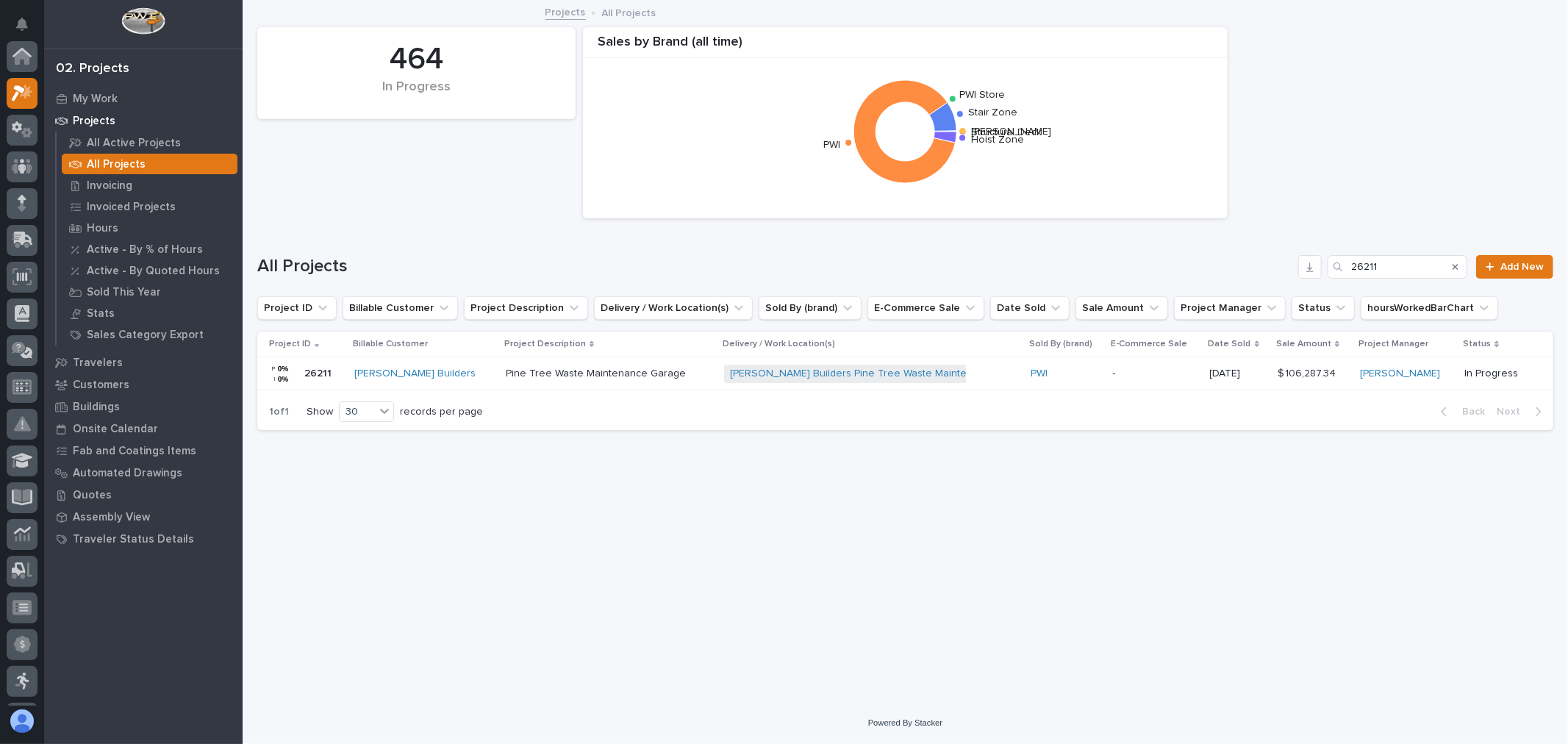
scroll to position [40, 0]
click at [1411, 266] on input "26211" at bounding box center [1397, 267] width 139 height 23
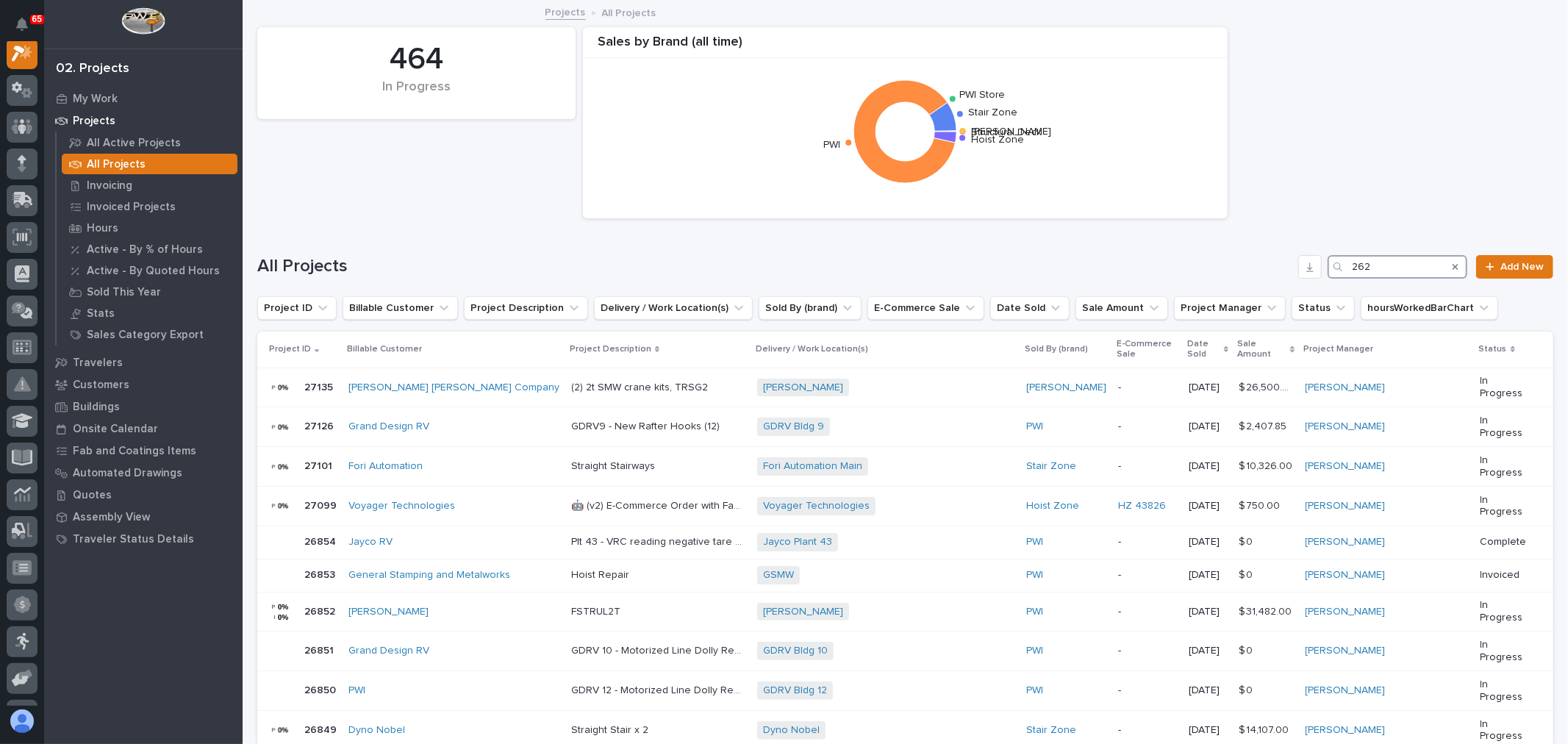
scroll to position [36, 0]
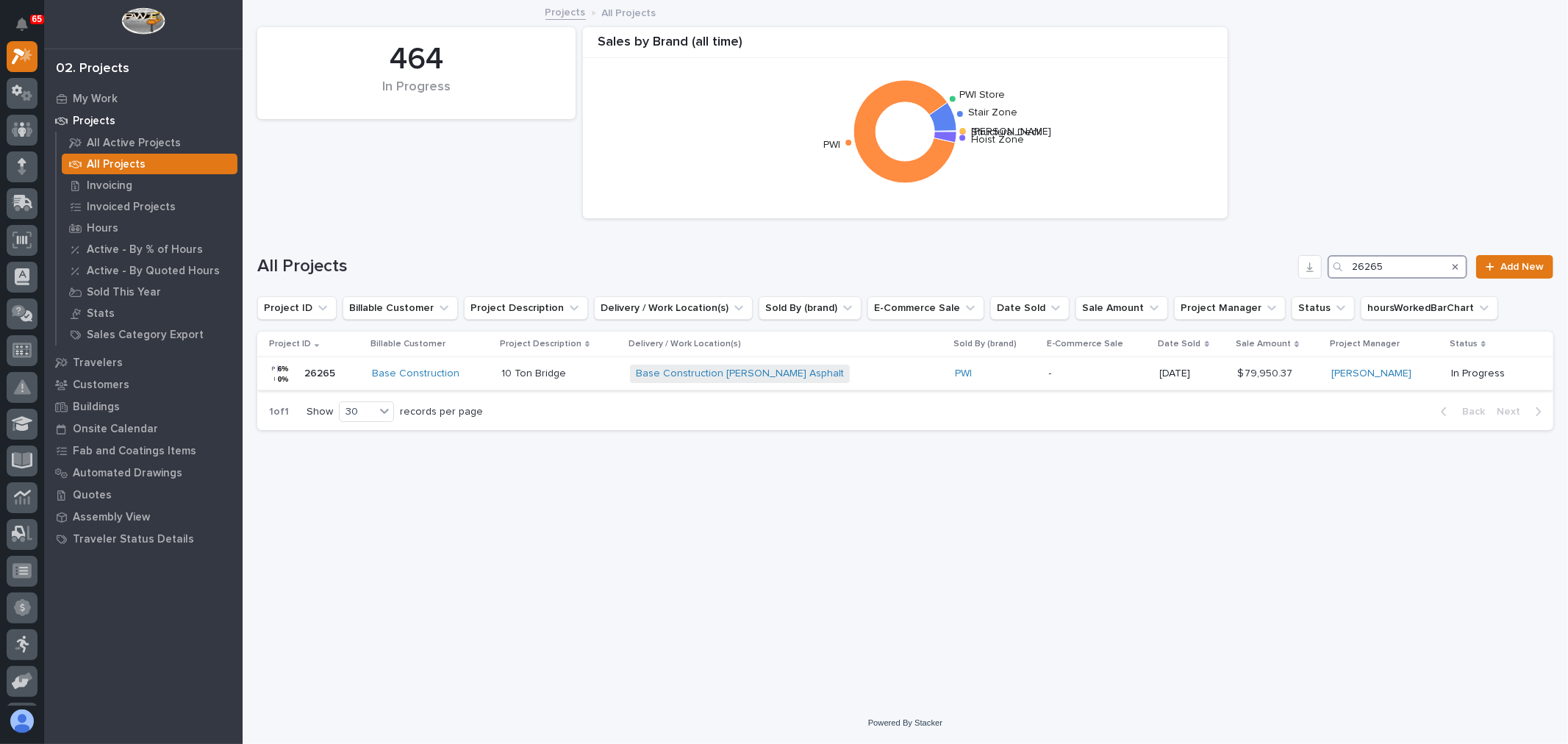
type input "26265"
click at [844, 372] on div "Base Construction [PERSON_NAME] Asphalt + 0" at bounding box center [758, 373] width 257 height 18
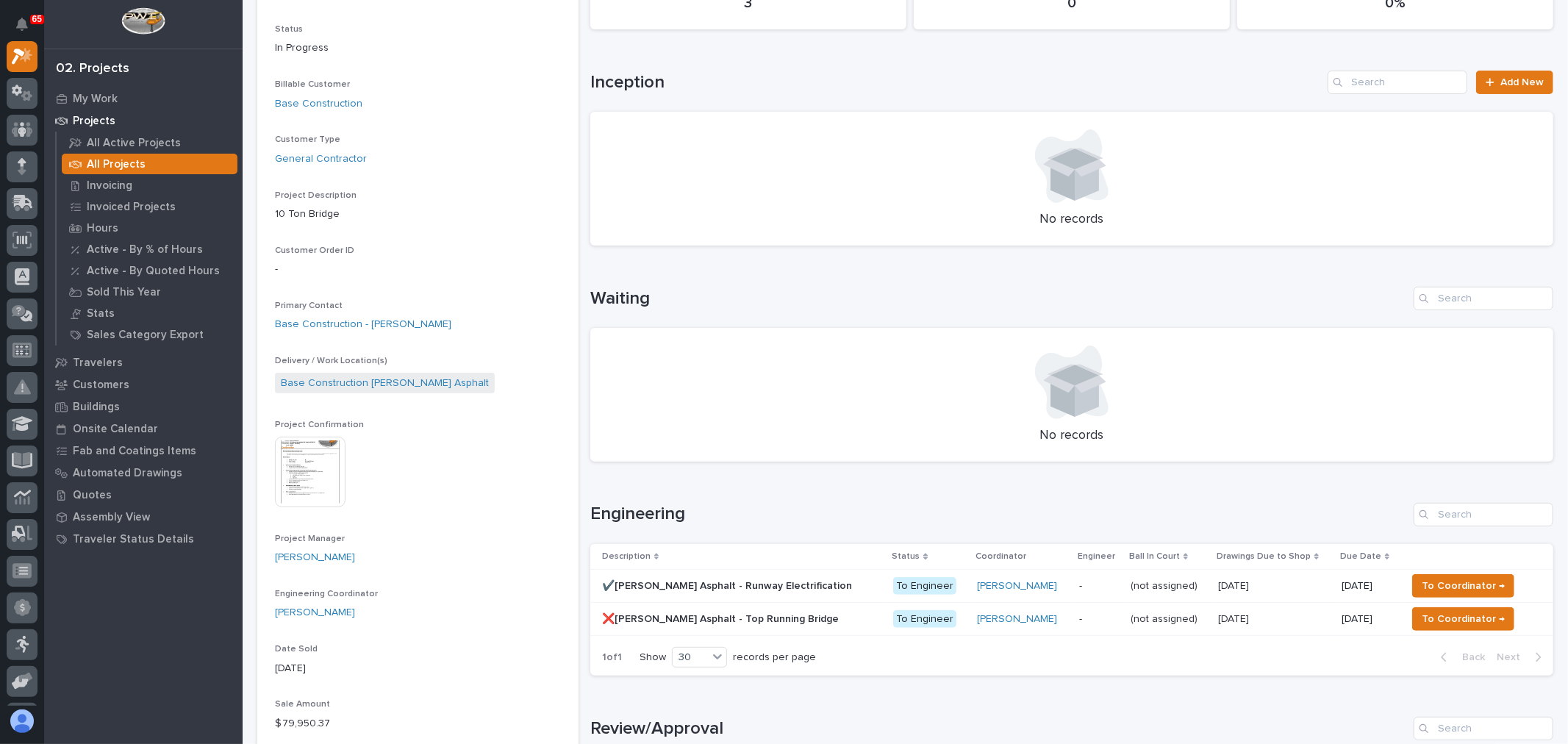
scroll to position [327, 0]
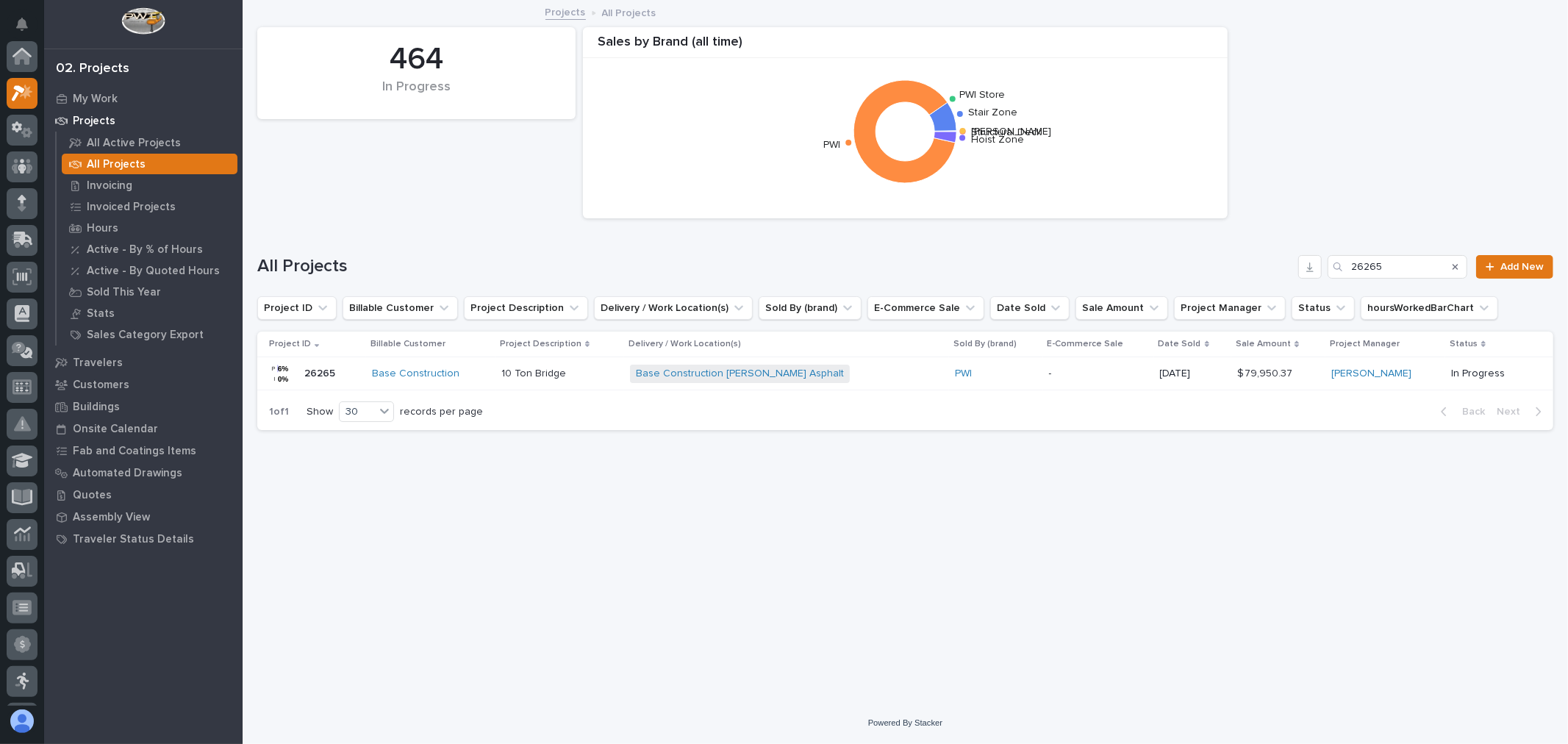
scroll to position [40, 0]
click at [1410, 261] on input "26265" at bounding box center [1397, 267] width 139 height 23
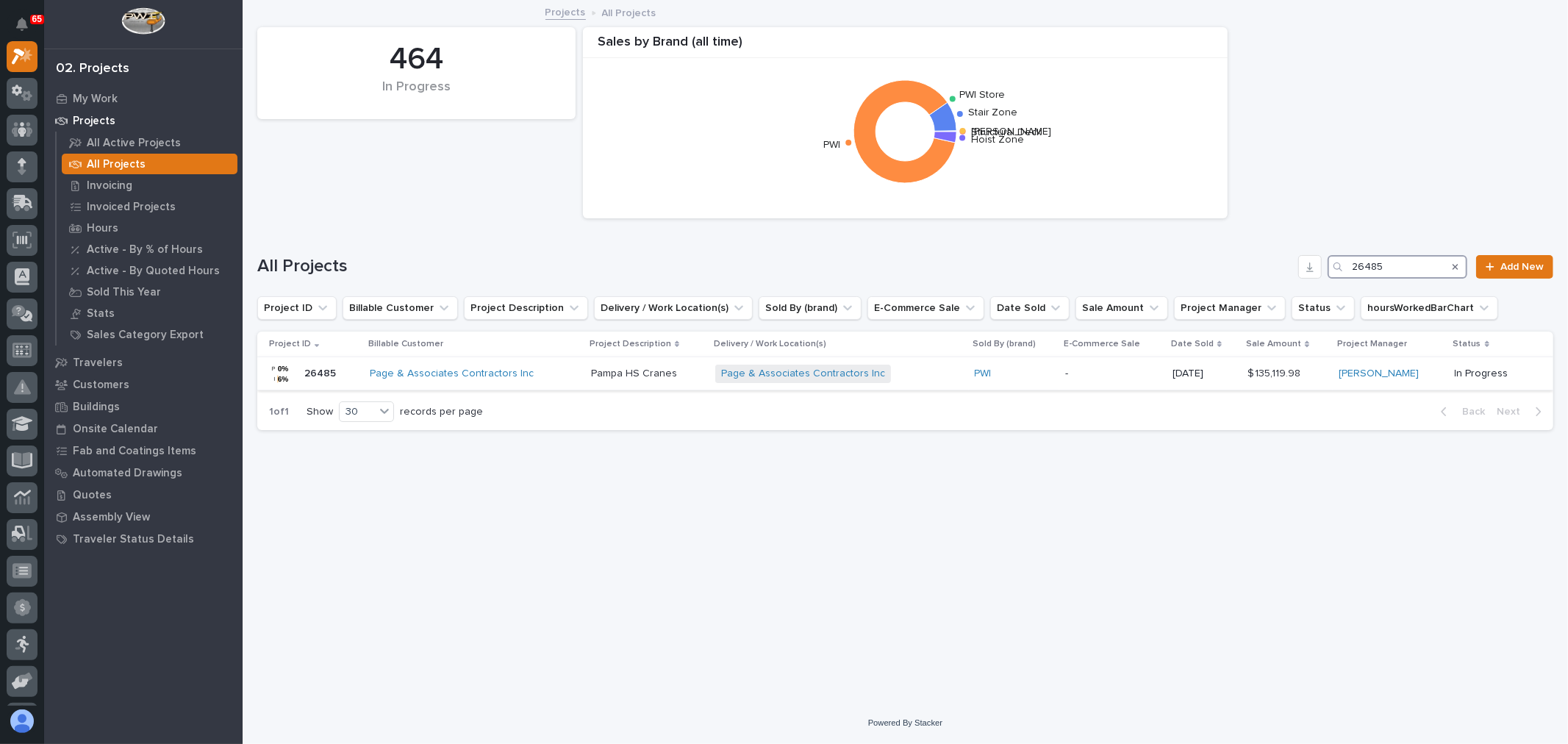
type input "26485"
click at [1003, 370] on div "PWI" at bounding box center [1014, 374] width 79 height 12
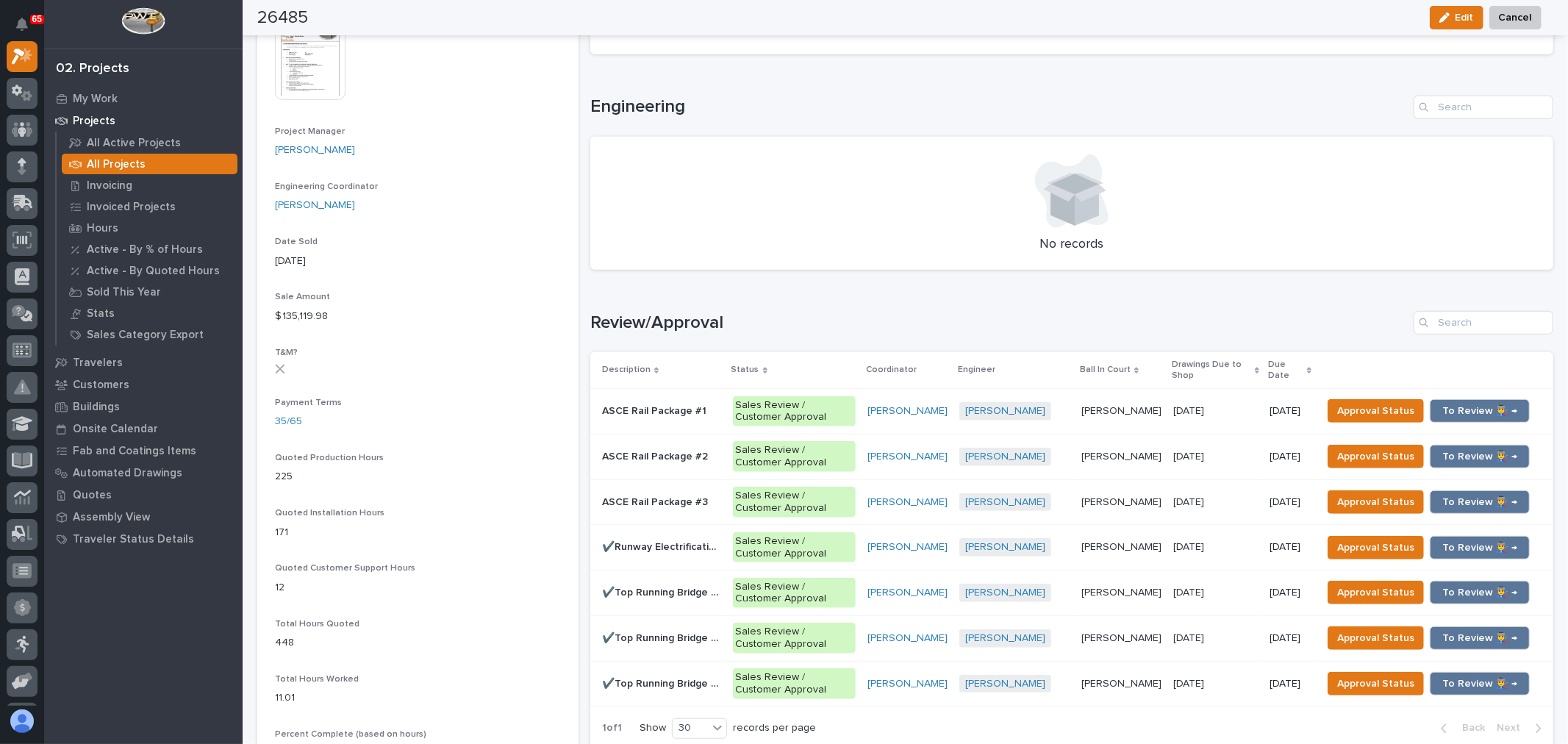
scroll to position [653, 0]
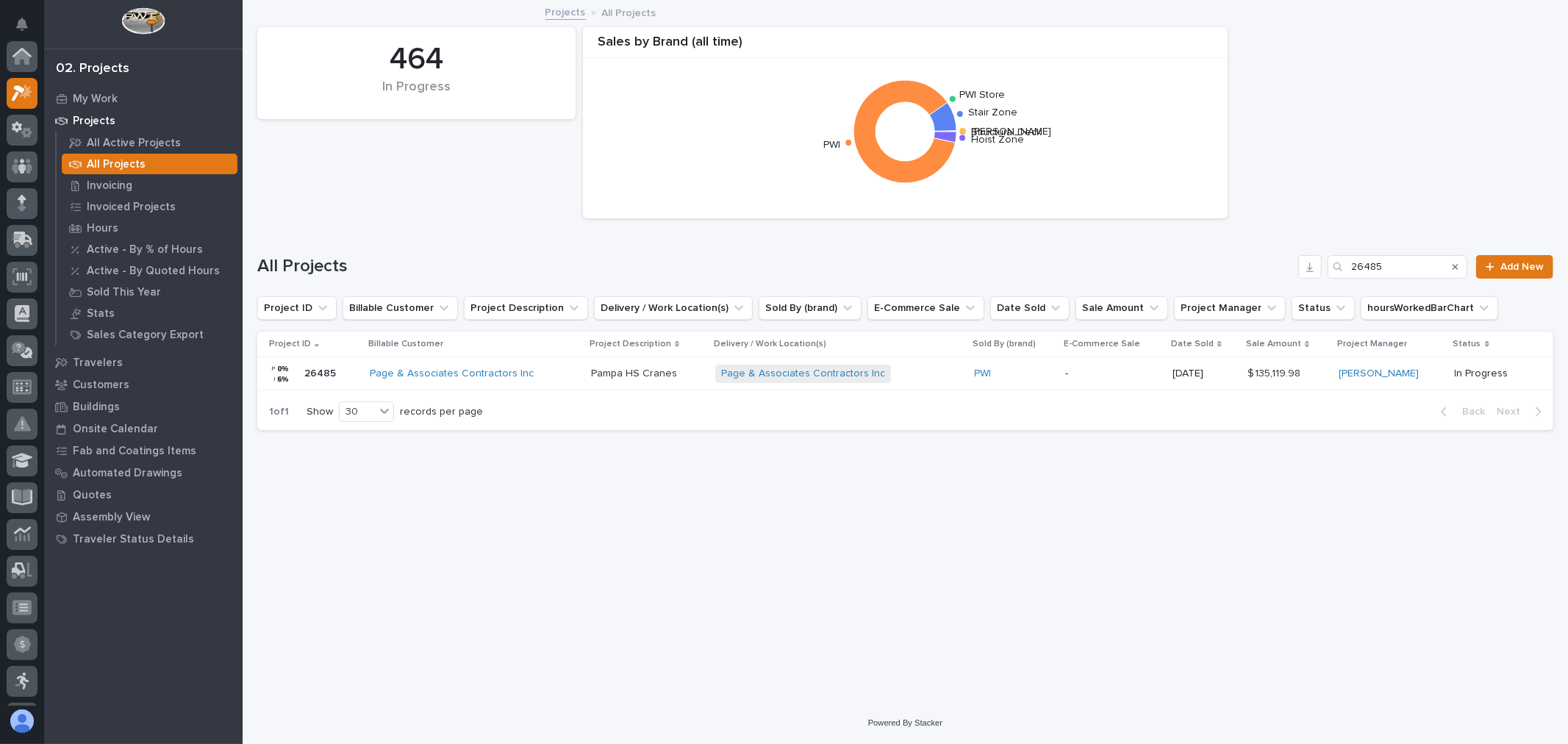
scroll to position [40, 0]
click at [1420, 265] on input "26485" at bounding box center [1397, 267] width 139 height 23
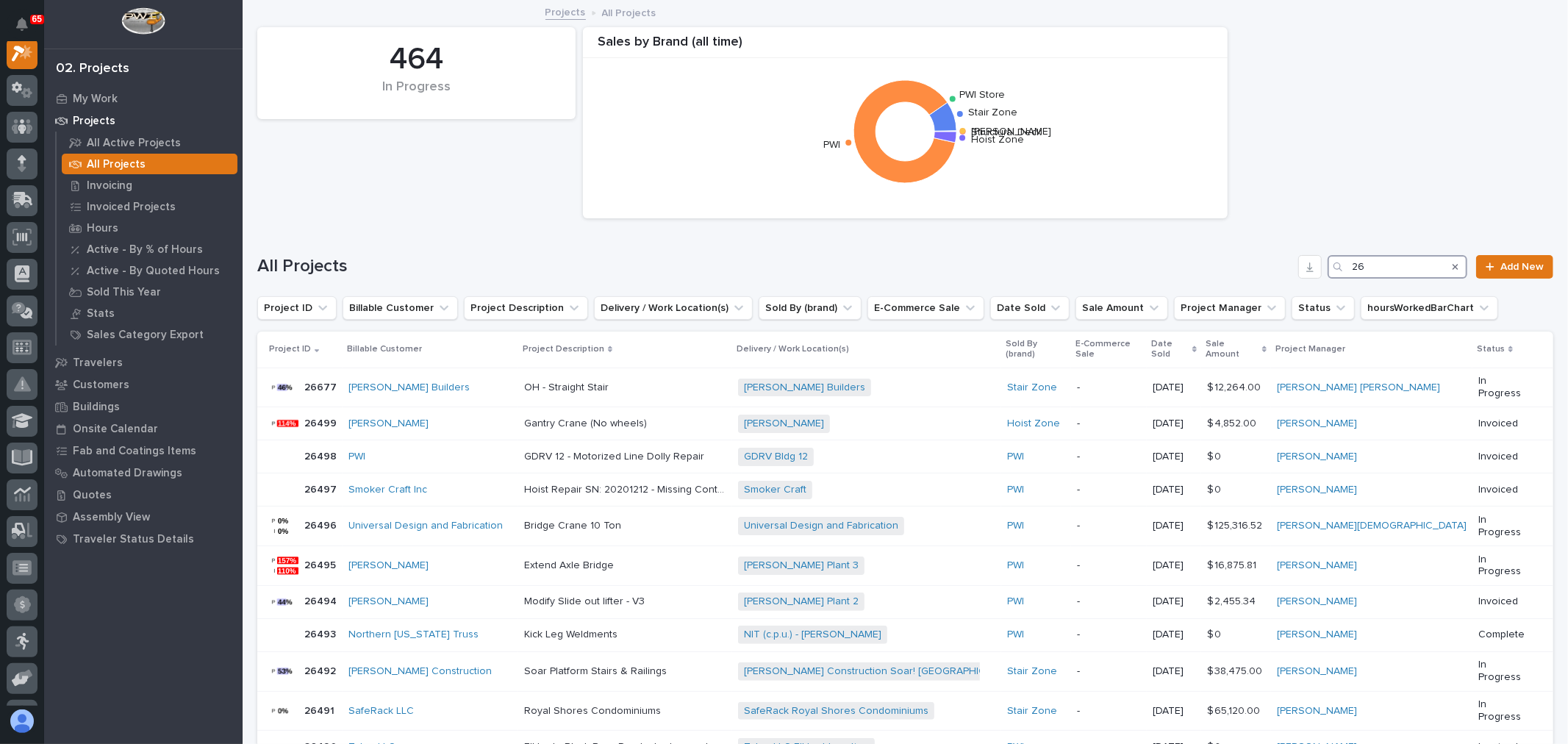
scroll to position [36, 0]
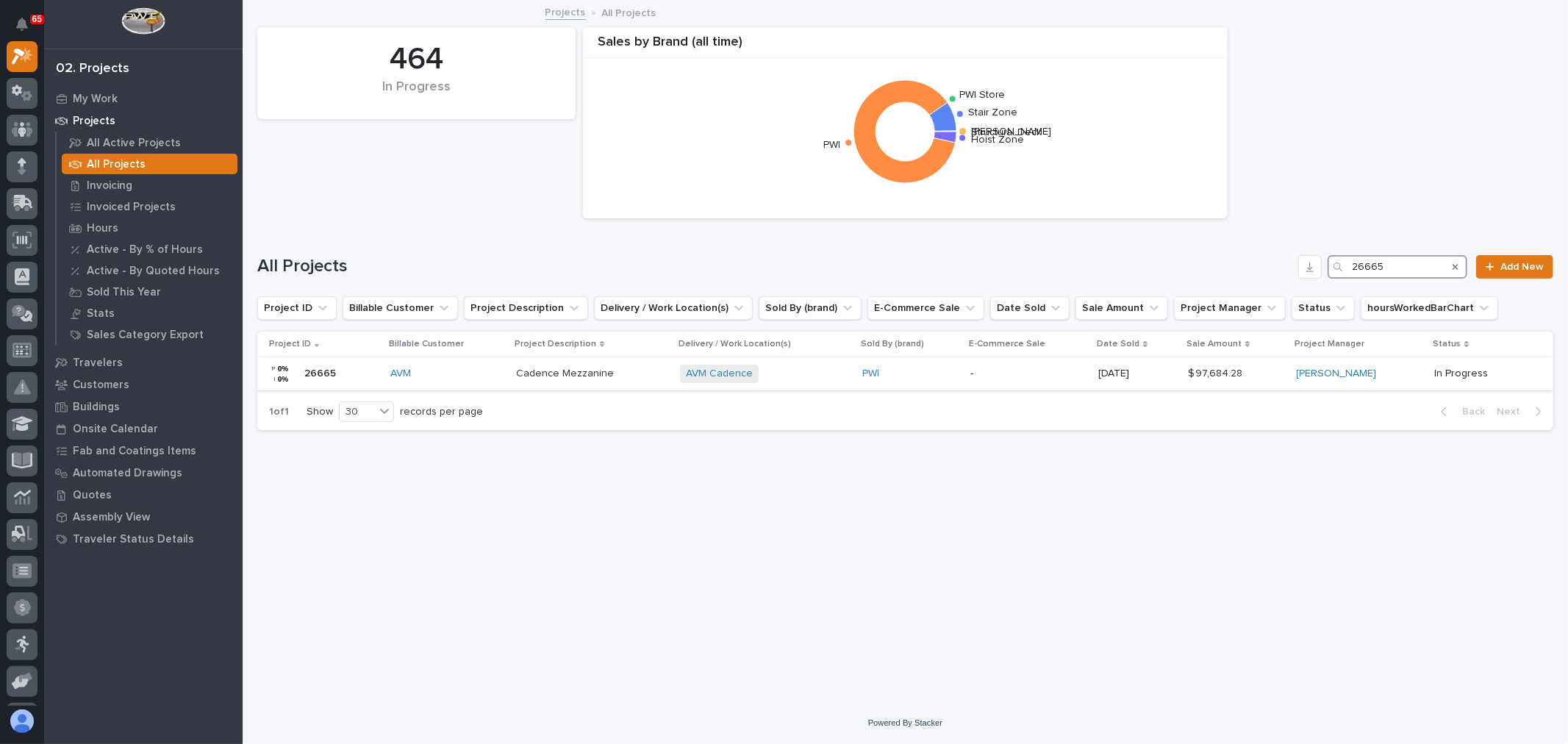
type input "26665"
click at [1044, 372] on p "-" at bounding box center [1029, 374] width 116 height 12
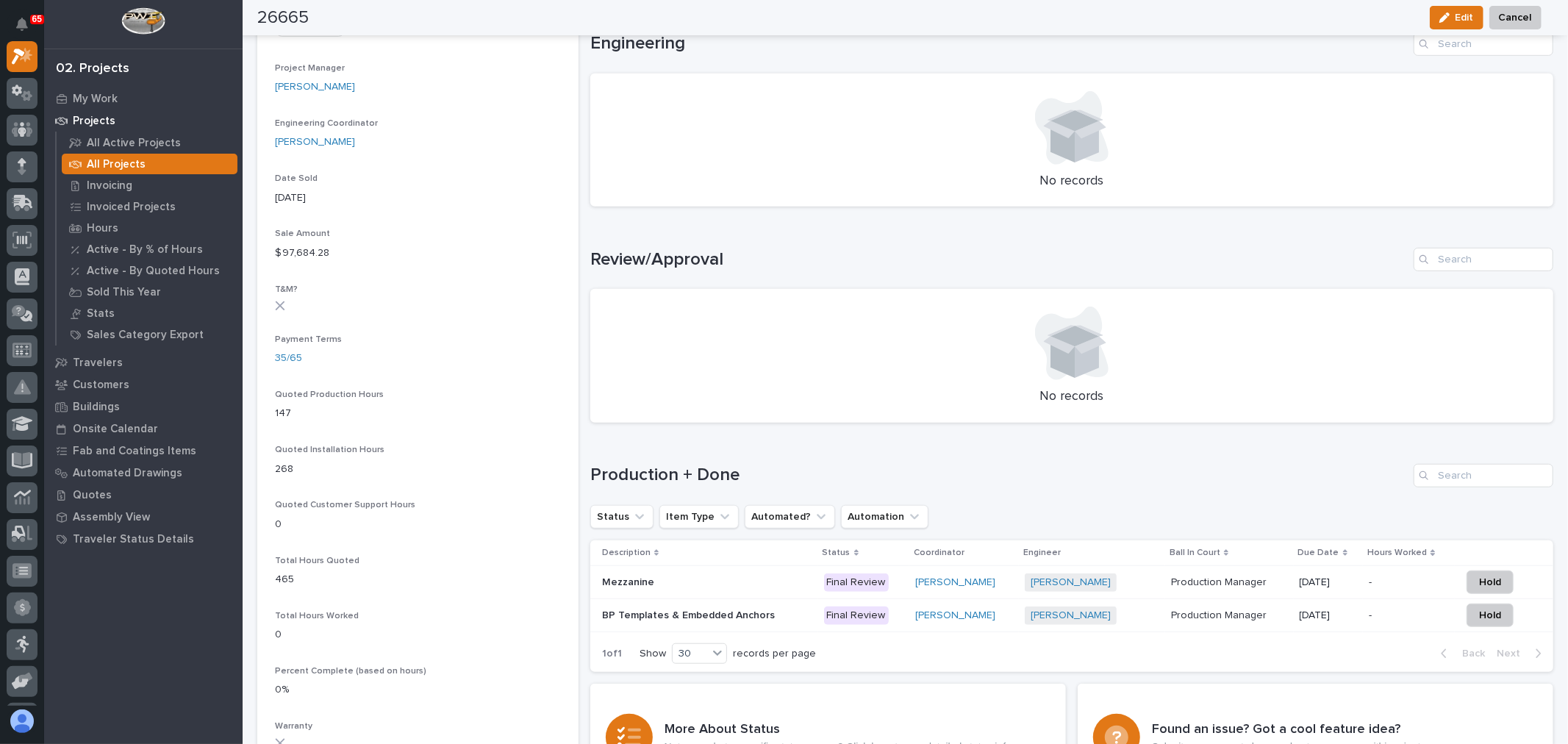
scroll to position [735, 0]
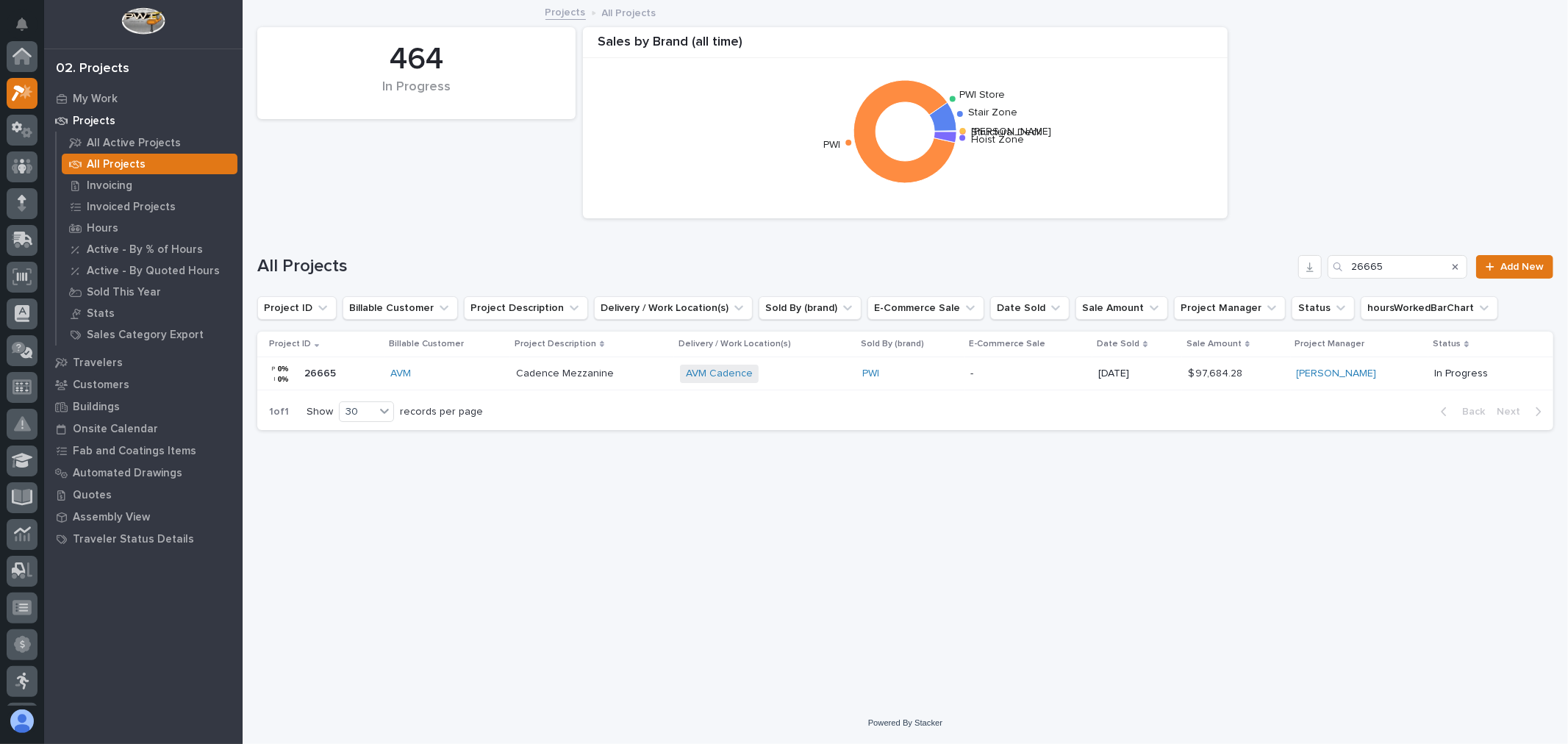
scroll to position [40, 0]
click at [1395, 263] on input "26665" at bounding box center [1397, 267] width 139 height 23
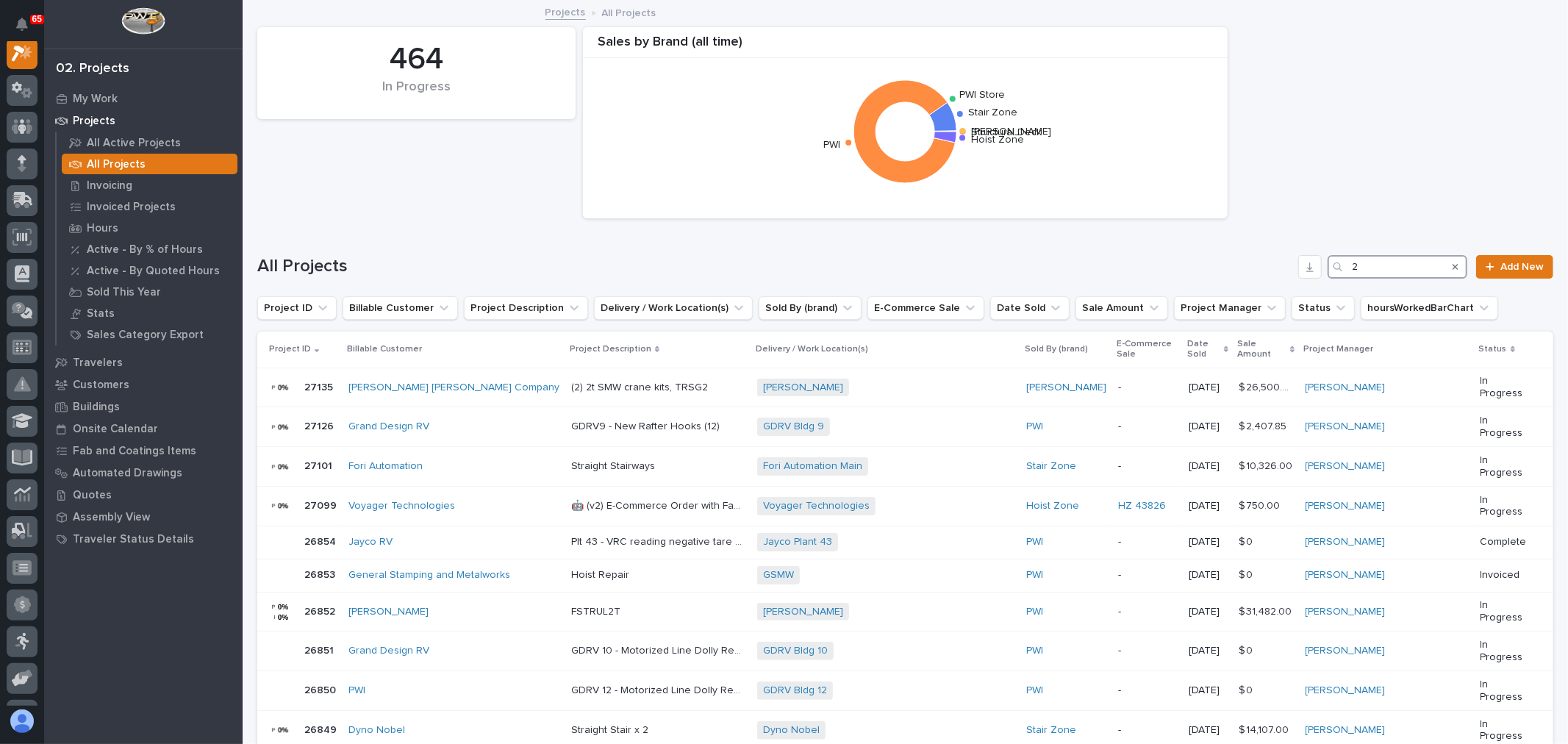
scroll to position [36, 0]
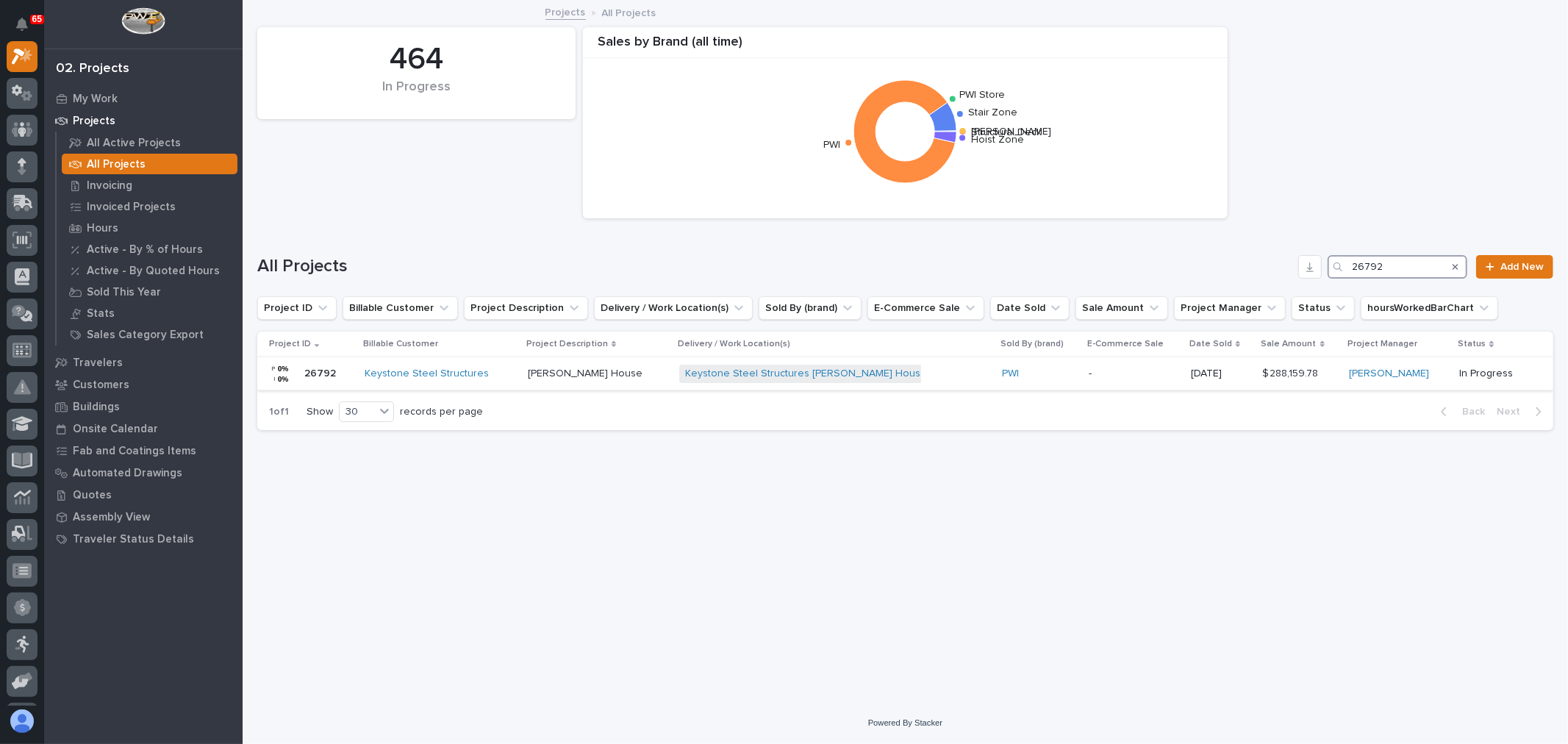
type input "26792"
click at [898, 369] on div "Keystone Steel Structures [PERSON_NAME] House Movers + 0" at bounding box center [807, 373] width 257 height 18
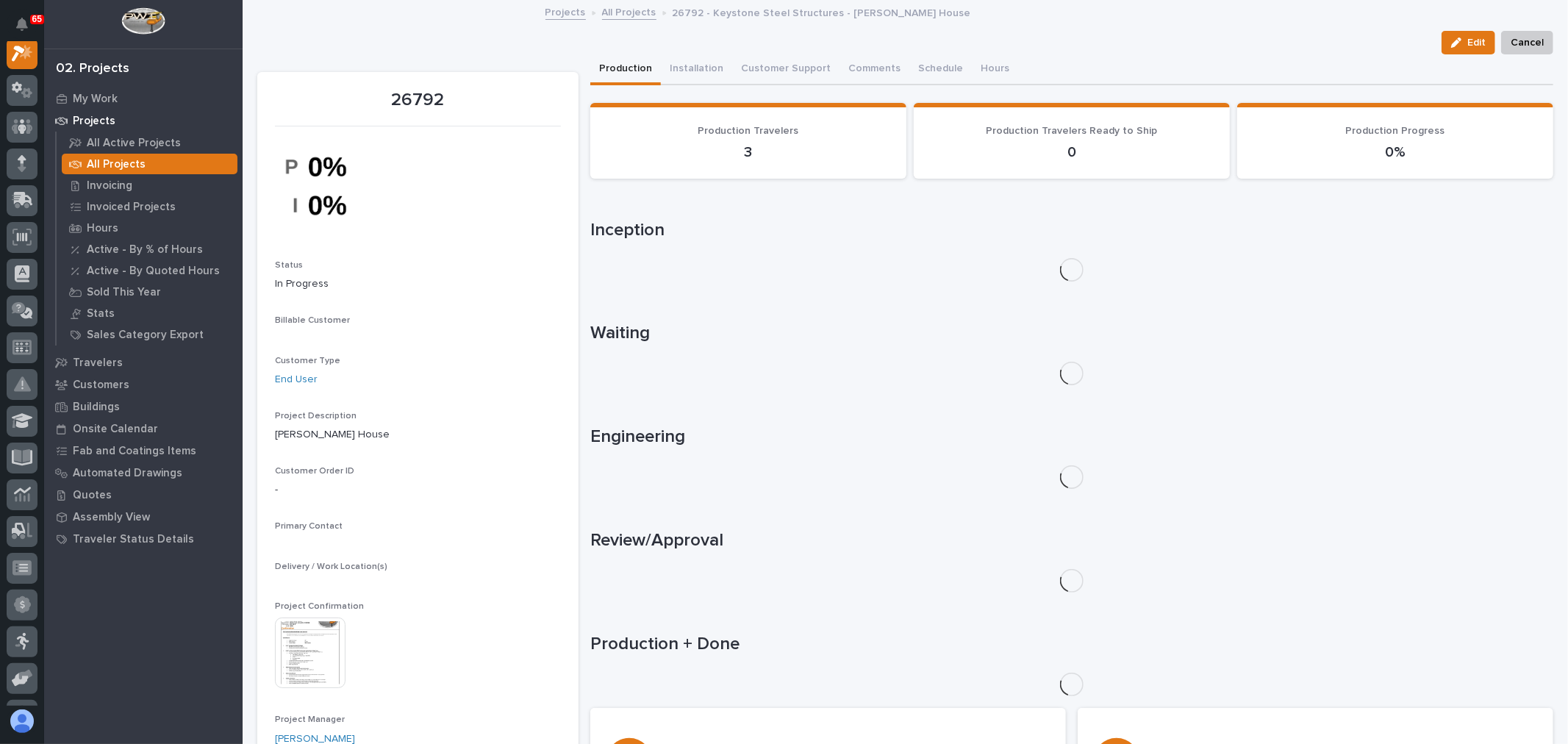
scroll to position [36, 0]
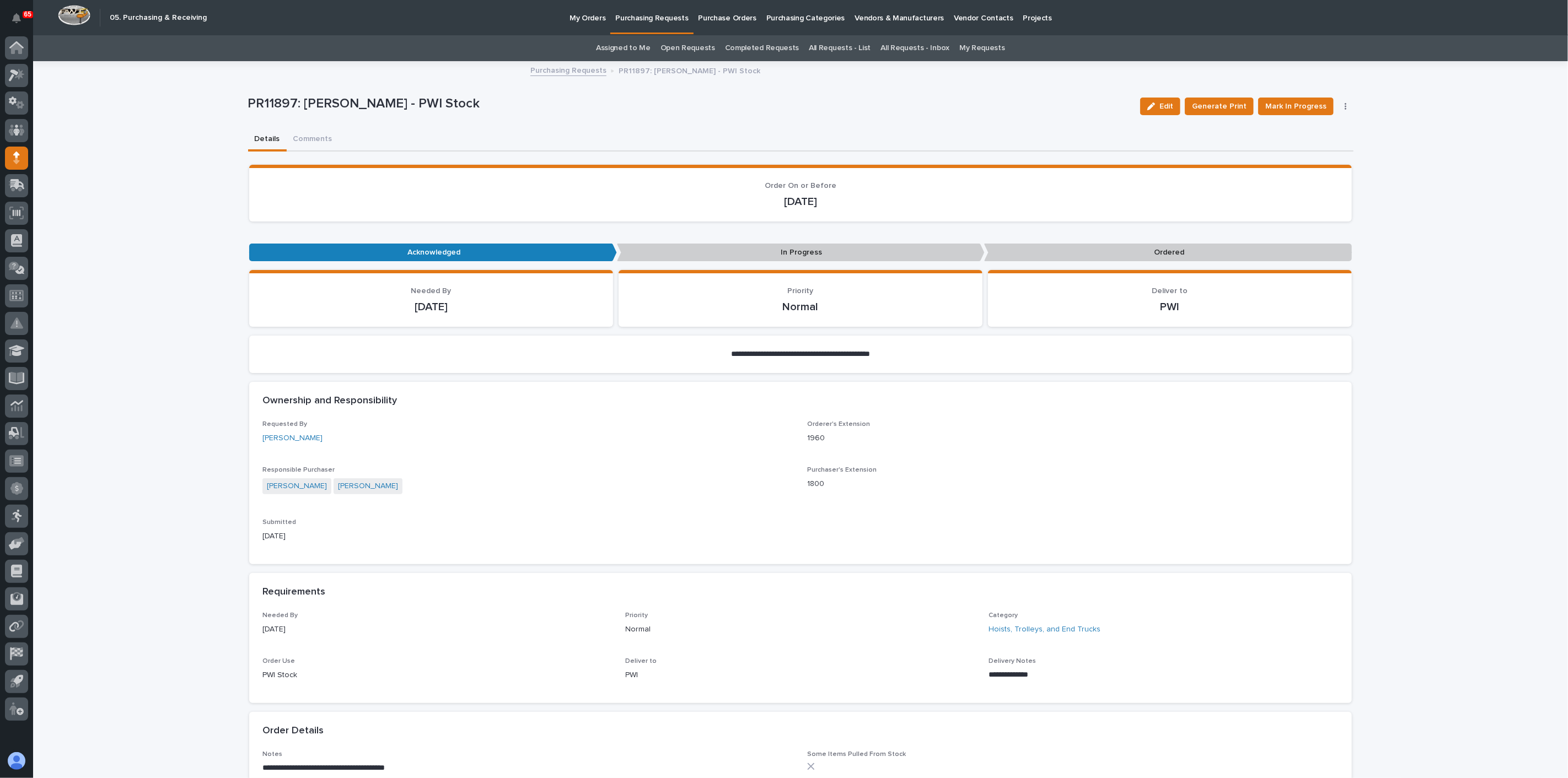
scroll to position [61, 0]
